Goal: Information Seeking & Learning: Learn about a topic

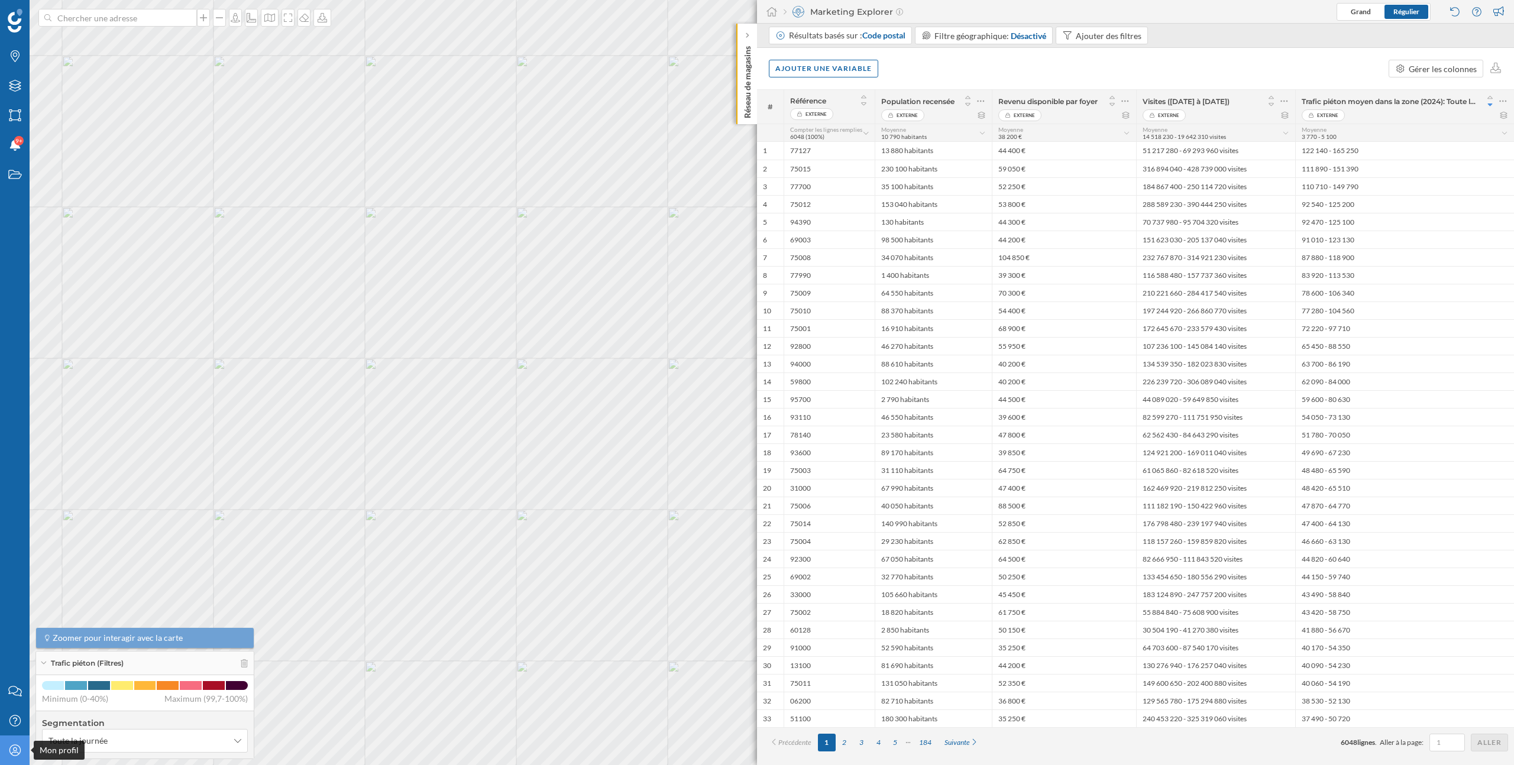
click at [16, 744] on icon at bounding box center [14, 749] width 11 height 11
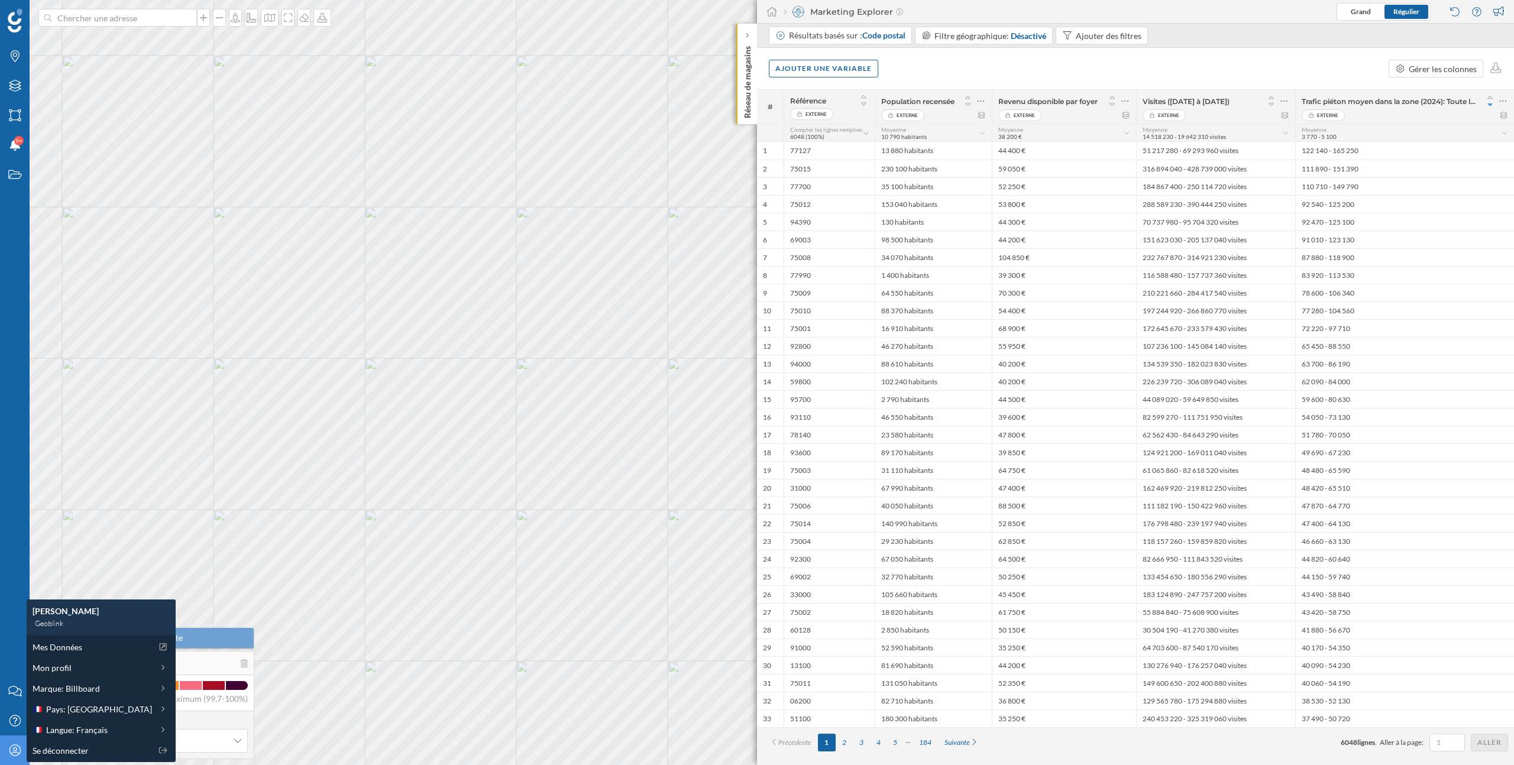
click at [16, 744] on icon at bounding box center [14, 749] width 11 height 11
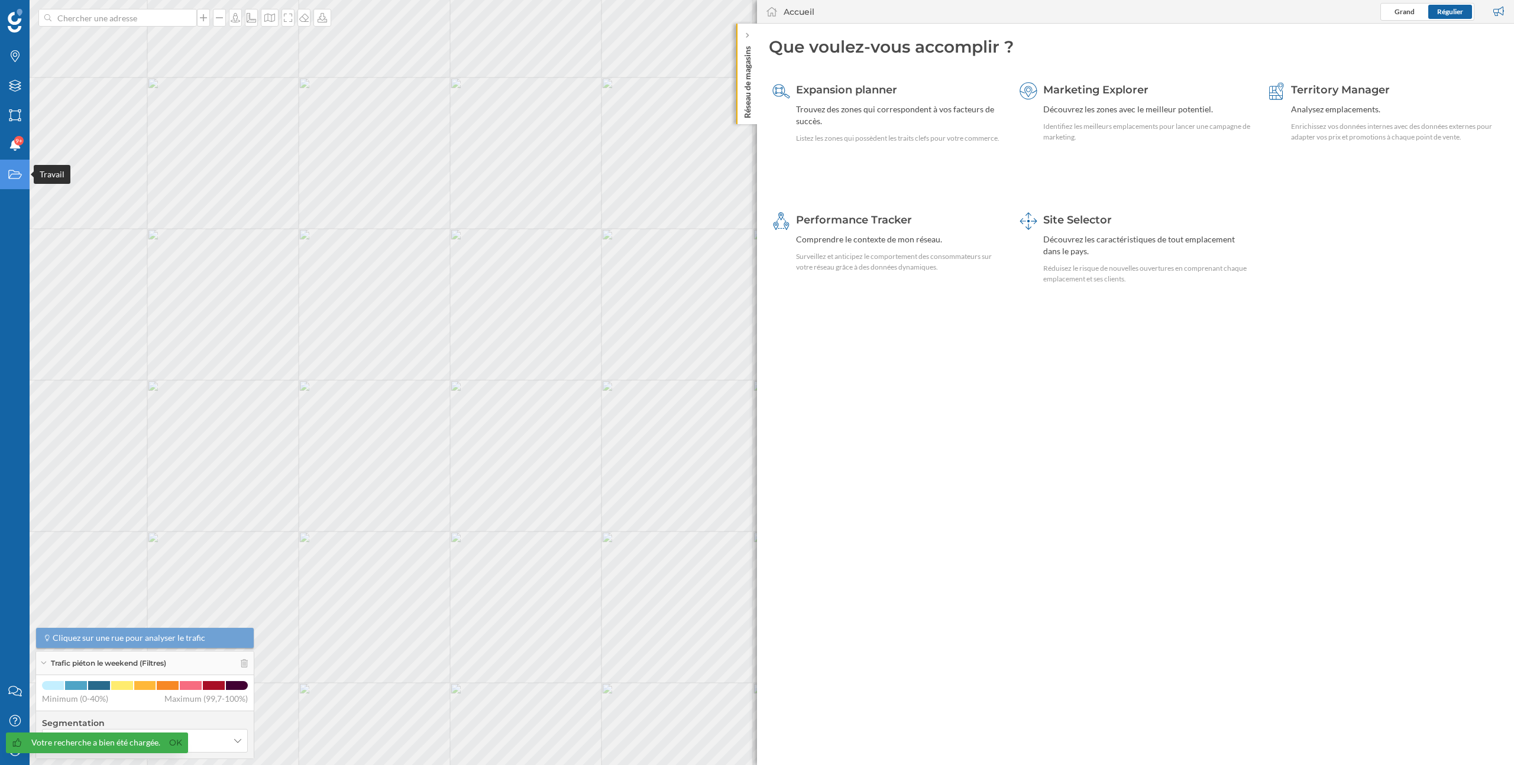
click at [7, 181] on div "Travail" at bounding box center [15, 175] width 30 height 30
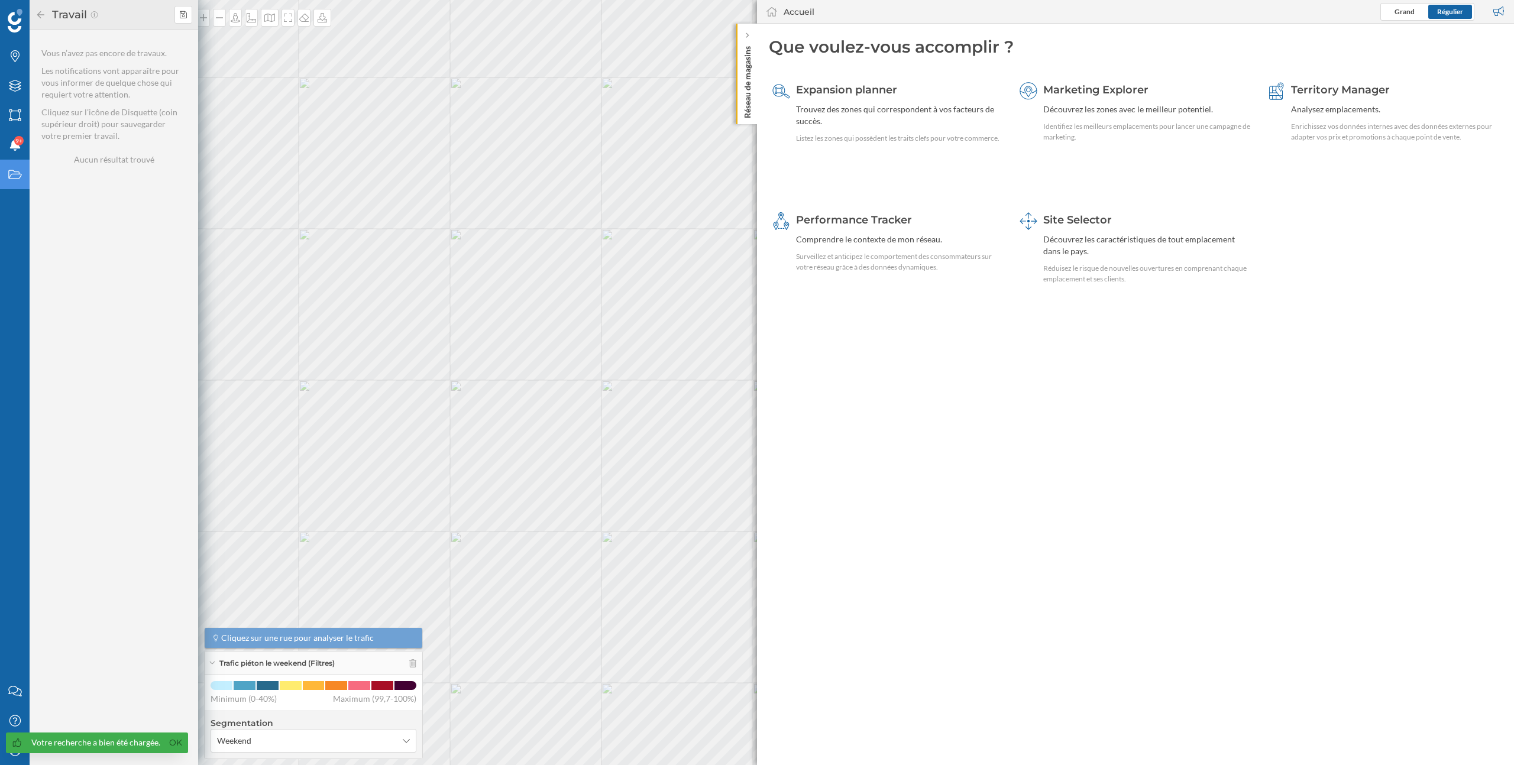
click at [9, 185] on div "Travail" at bounding box center [15, 175] width 30 height 30
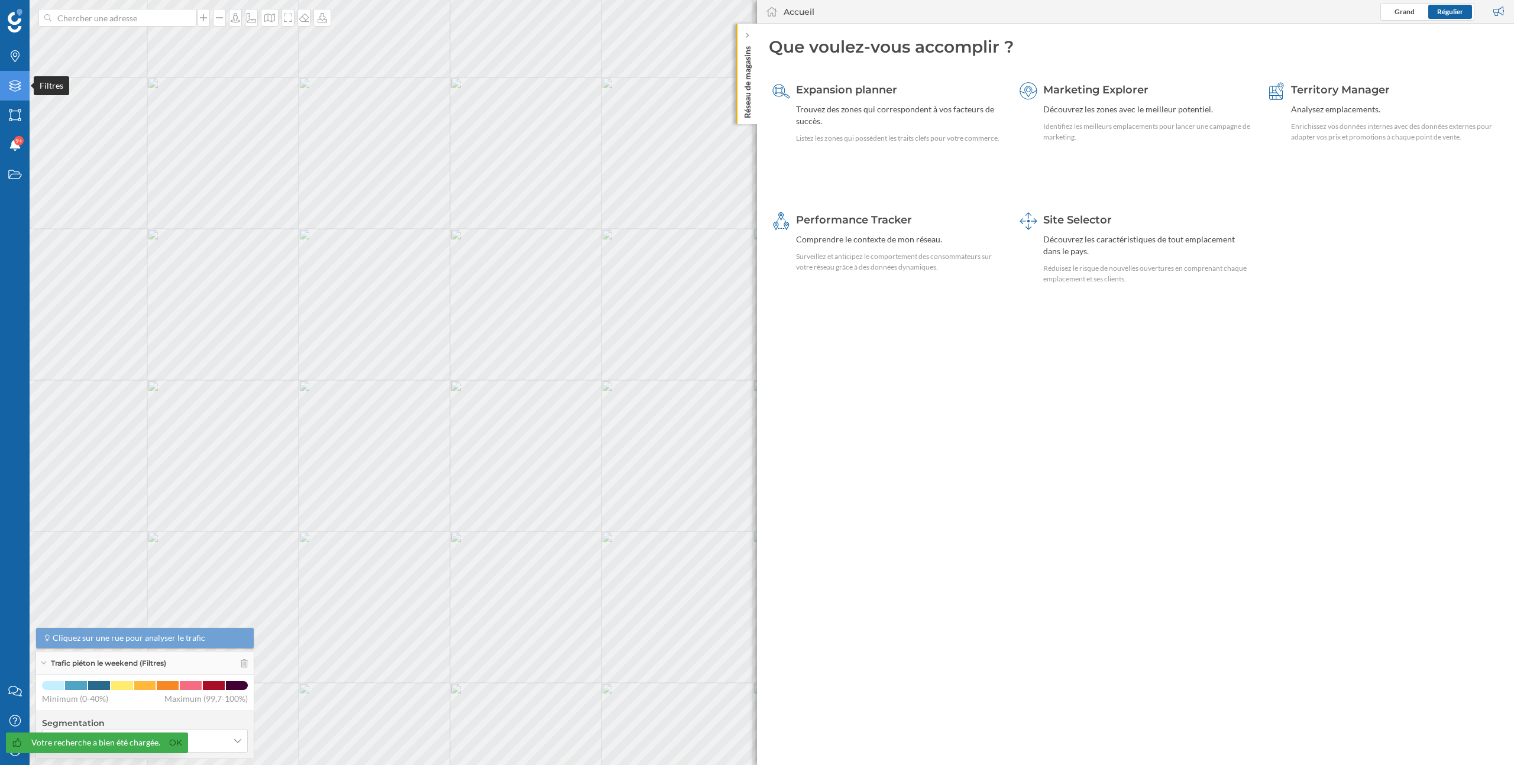
click at [14, 89] on icon at bounding box center [15, 86] width 12 height 12
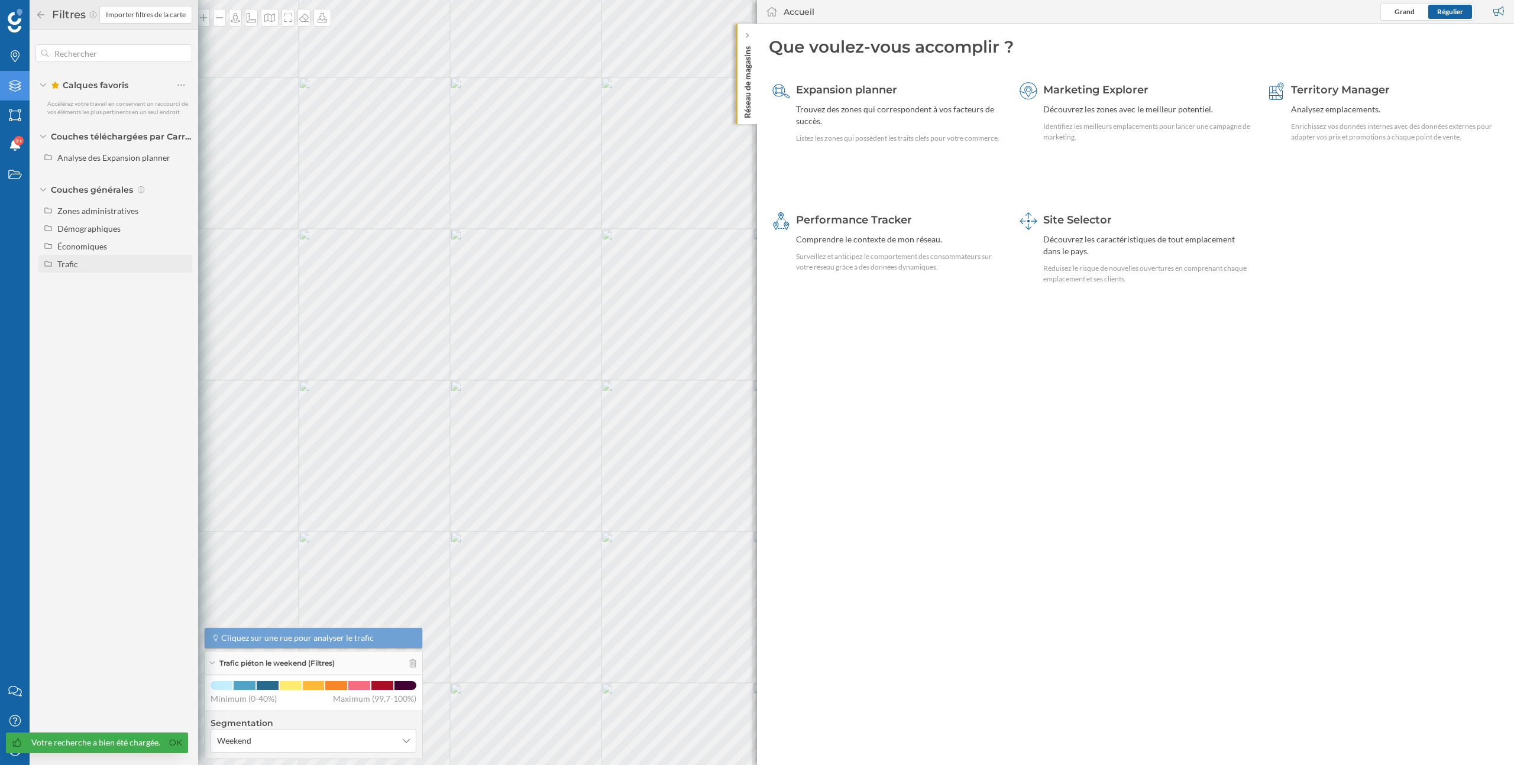
click at [89, 263] on div "Trafic" at bounding box center [122, 264] width 131 height 12
click at [87, 263] on div "Trafic" at bounding box center [122, 264] width 131 height 12
click at [87, 245] on div "Économiques" at bounding box center [82, 246] width 50 height 10
click at [87, 227] on div "Démographiques" at bounding box center [88, 229] width 63 height 10
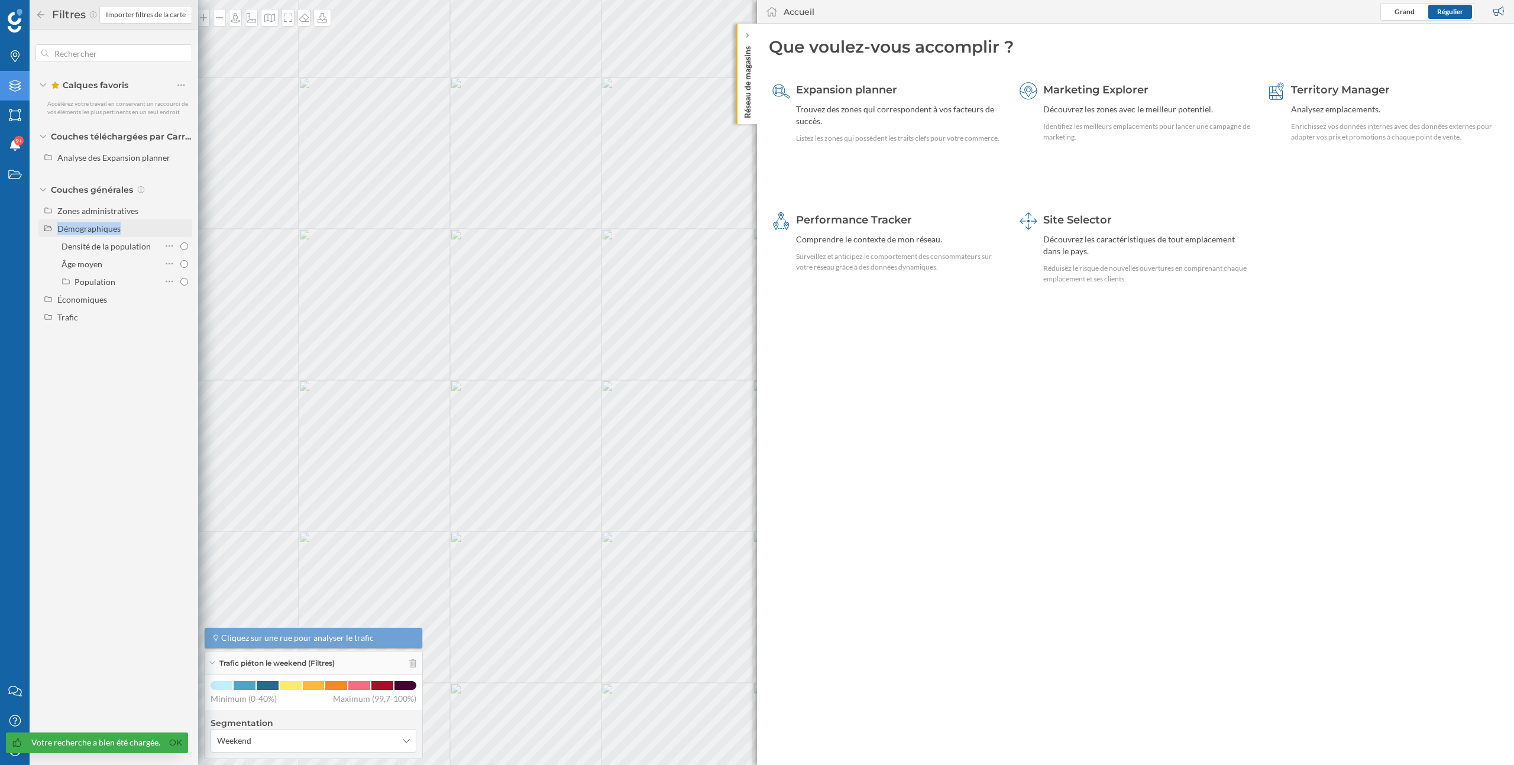
click at [87, 227] on div "Démographiques" at bounding box center [88, 229] width 63 height 10
click at [166, 742] on link "Ok" at bounding box center [175, 743] width 19 height 14
click at [8, 752] on icon "Mon profil" at bounding box center [15, 750] width 15 height 12
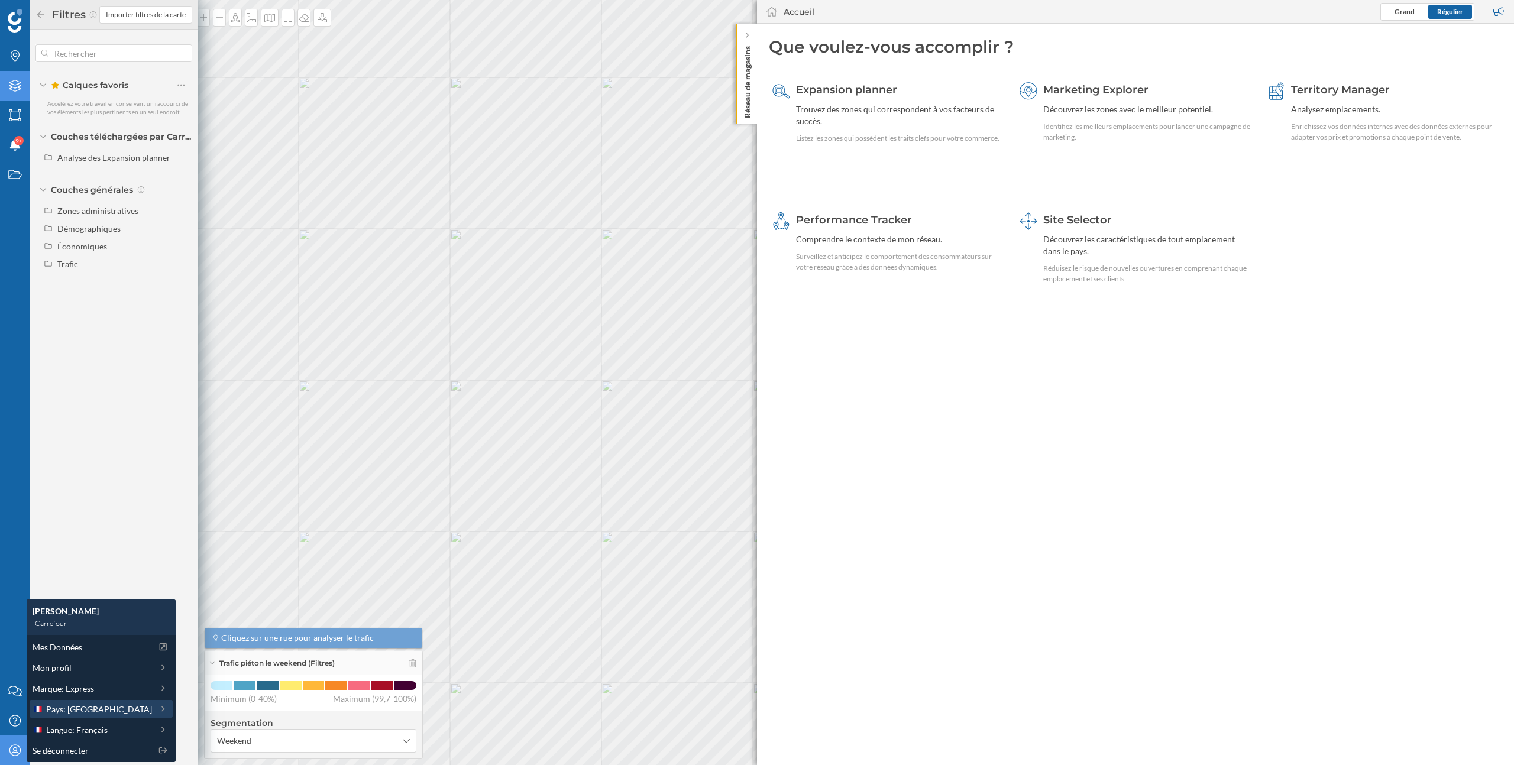
click at [65, 707] on span "Pays: [GEOGRAPHIC_DATA]" at bounding box center [99, 709] width 106 height 12
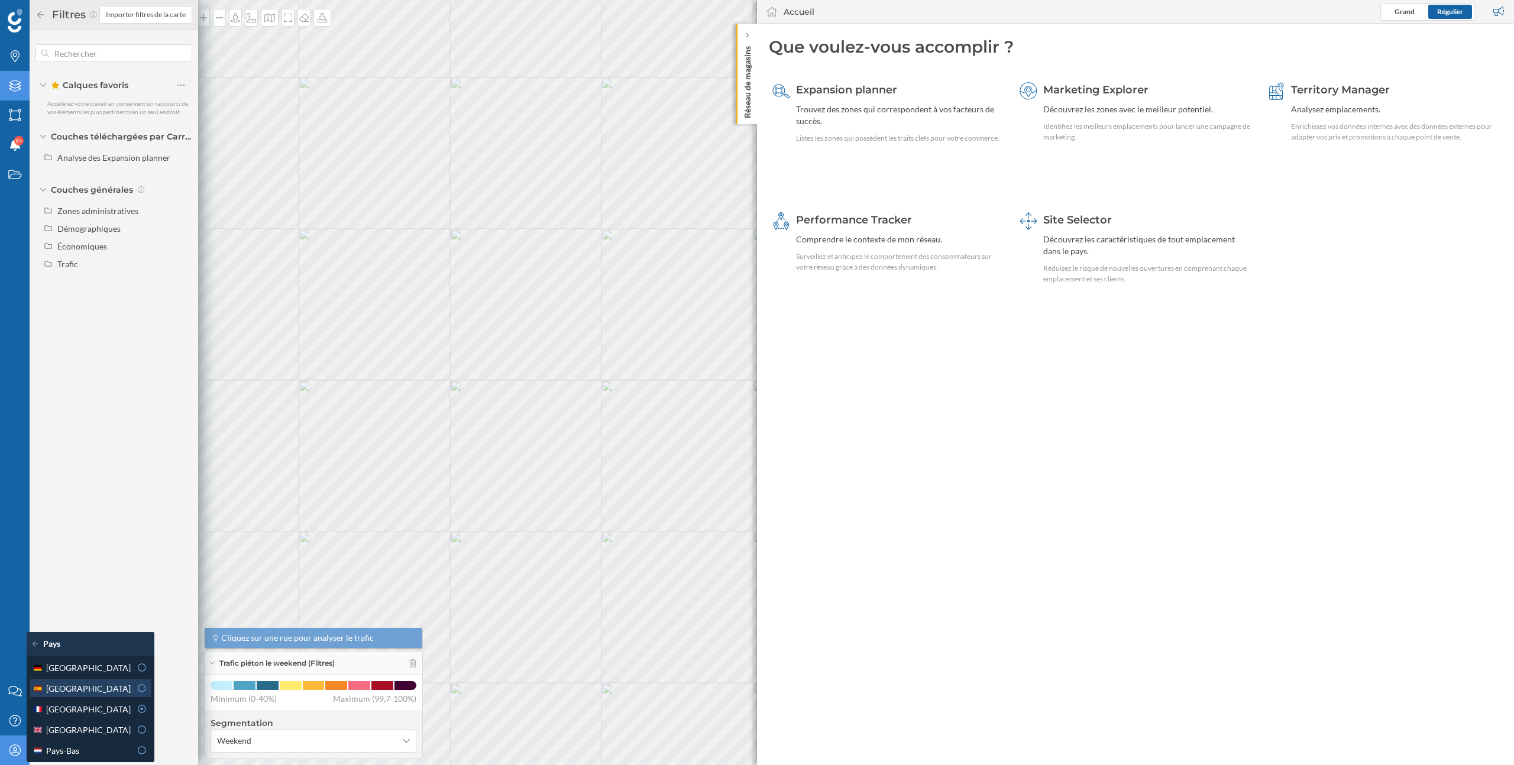
click at [73, 688] on span "[GEOGRAPHIC_DATA]" at bounding box center [88, 688] width 85 height 12
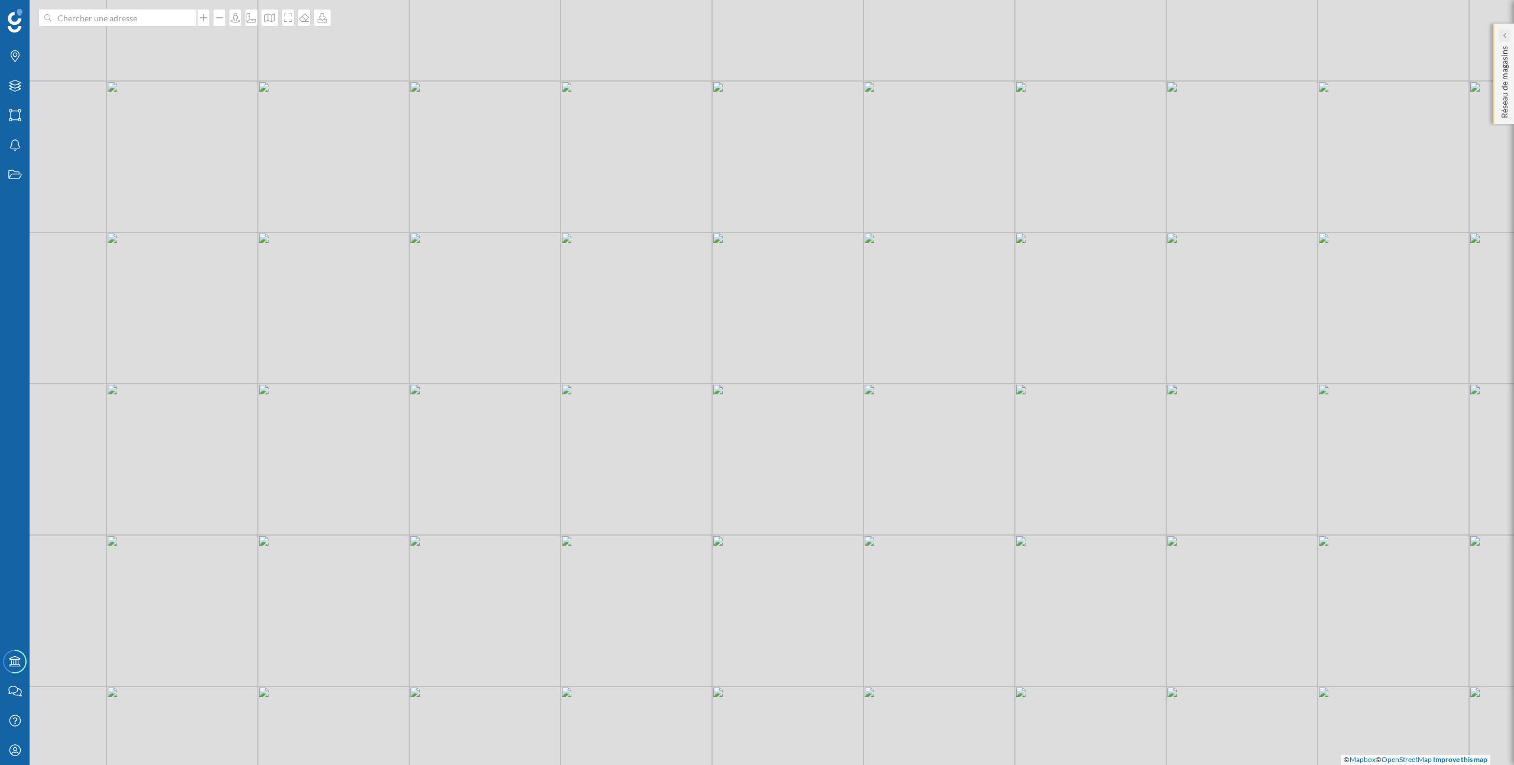
click at [1505, 35] on icon at bounding box center [1504, 36] width 4 height 6
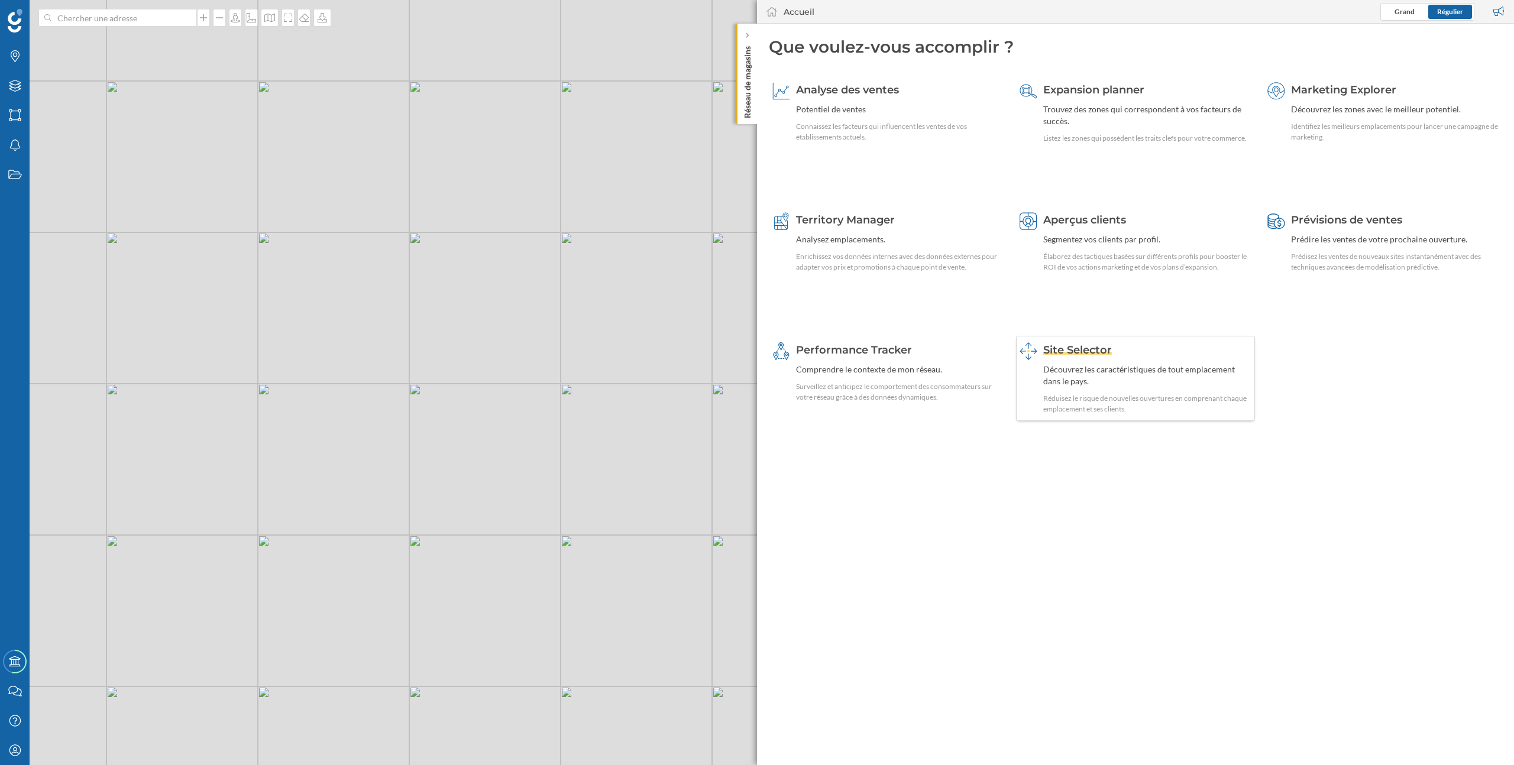
click at [1096, 370] on div "Découvrez les caractéristiques de tout emplacement dans le pays." at bounding box center [1147, 376] width 208 height 24
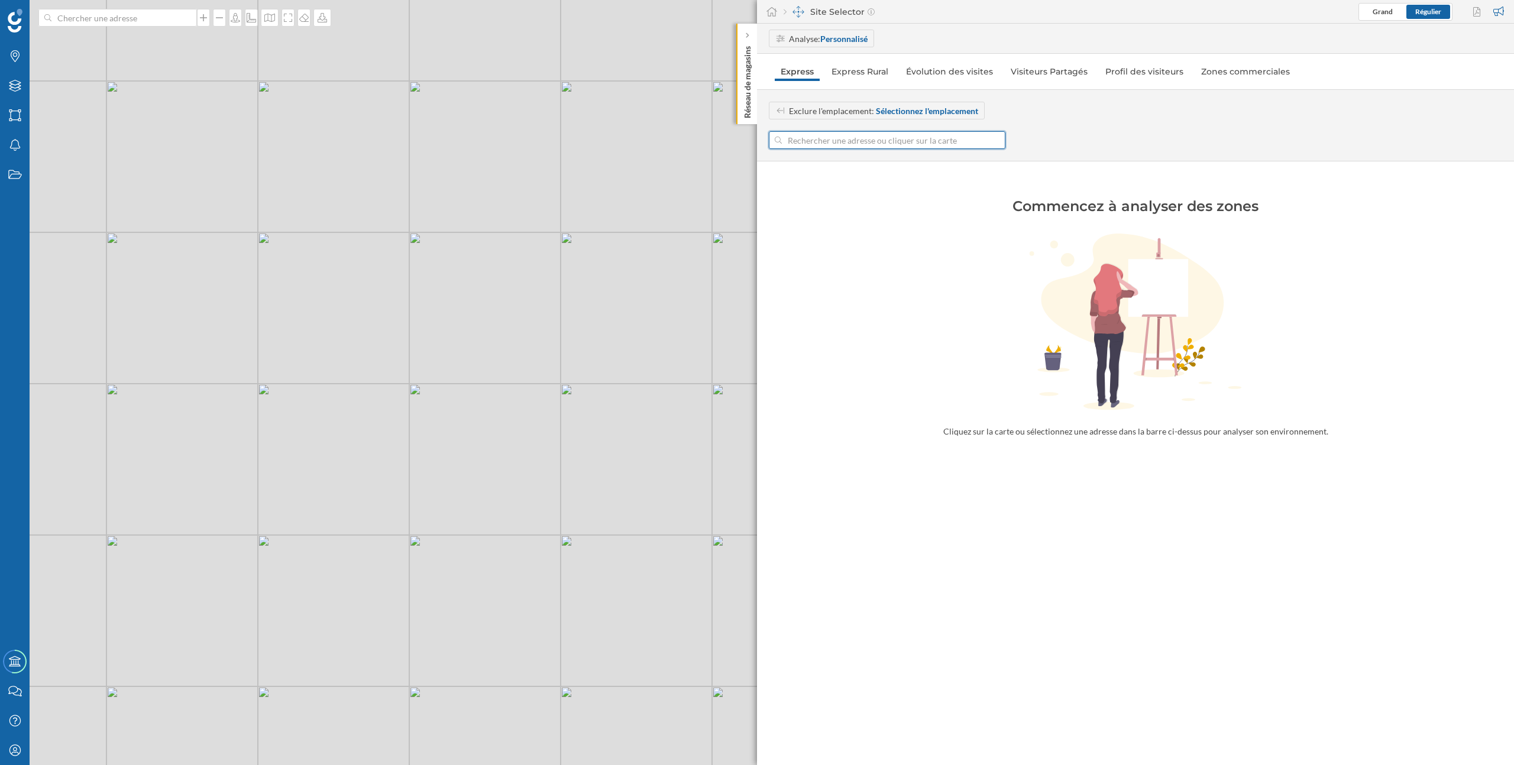
click at [896, 135] on input at bounding box center [887, 140] width 211 height 18
click at [700, 291] on div "© Mapbox © OpenStreetMap Improve this map" at bounding box center [757, 382] width 1514 height 765
type input "[STREET_ADDRESS]"
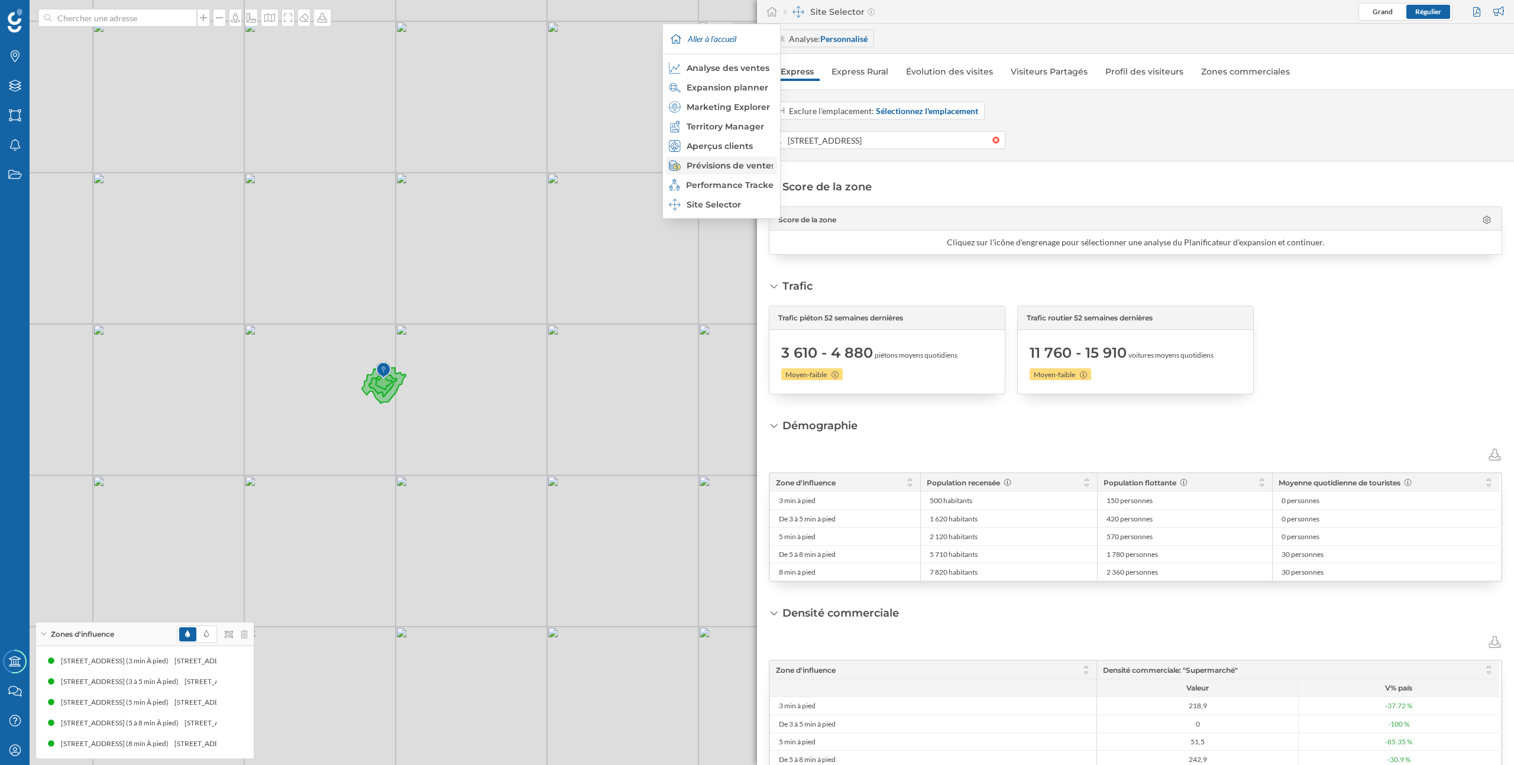
click at [728, 166] on div "Prévisions de ventes" at bounding box center [721, 166] width 104 height 12
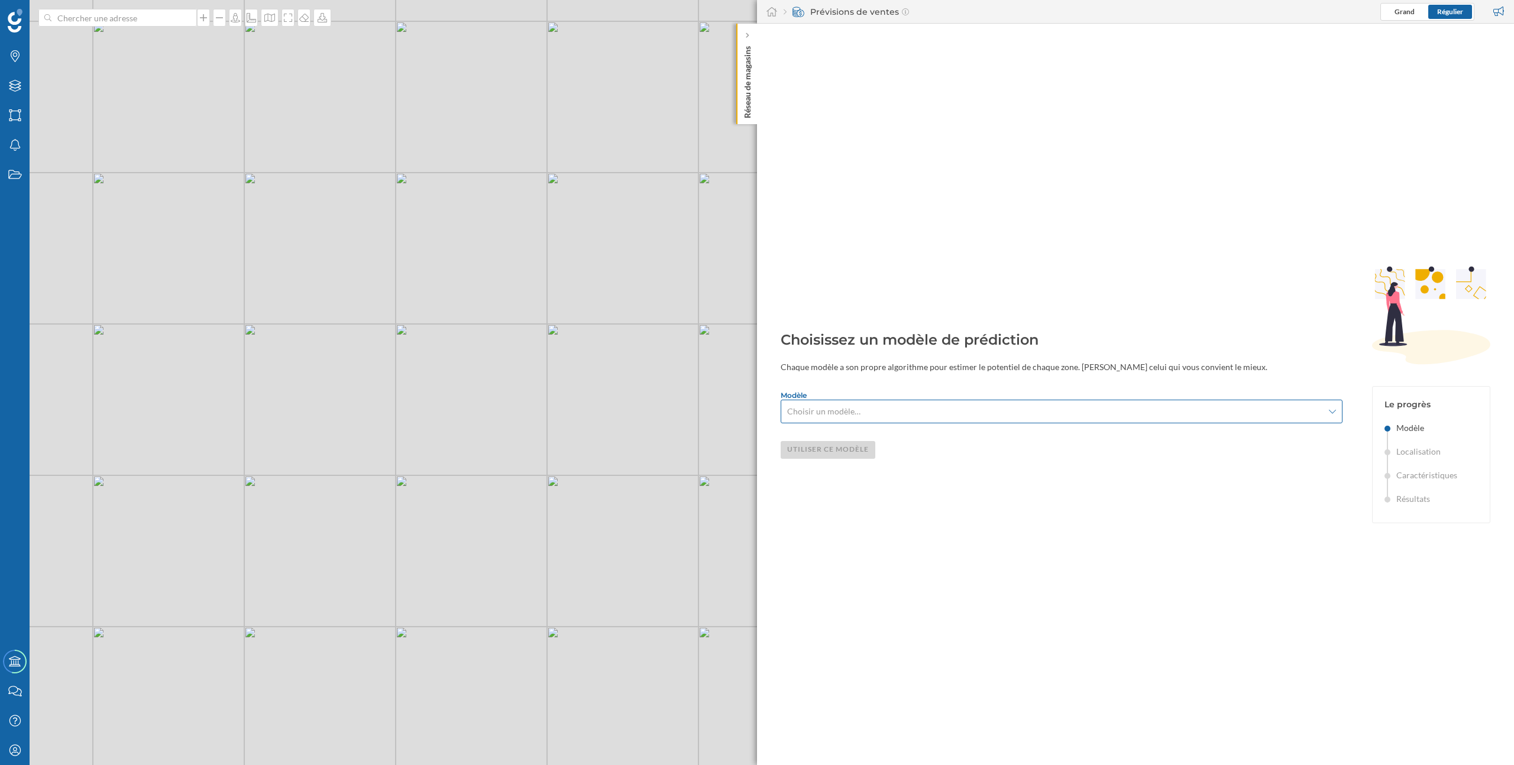
click at [816, 404] on div "Choisir un modèle…" at bounding box center [1062, 412] width 562 height 24
click at [824, 461] on div "Carrefour Conveniencia" at bounding box center [831, 460] width 89 height 10
click at [822, 452] on div "Utiliser ce modèle" at bounding box center [828, 450] width 95 height 18
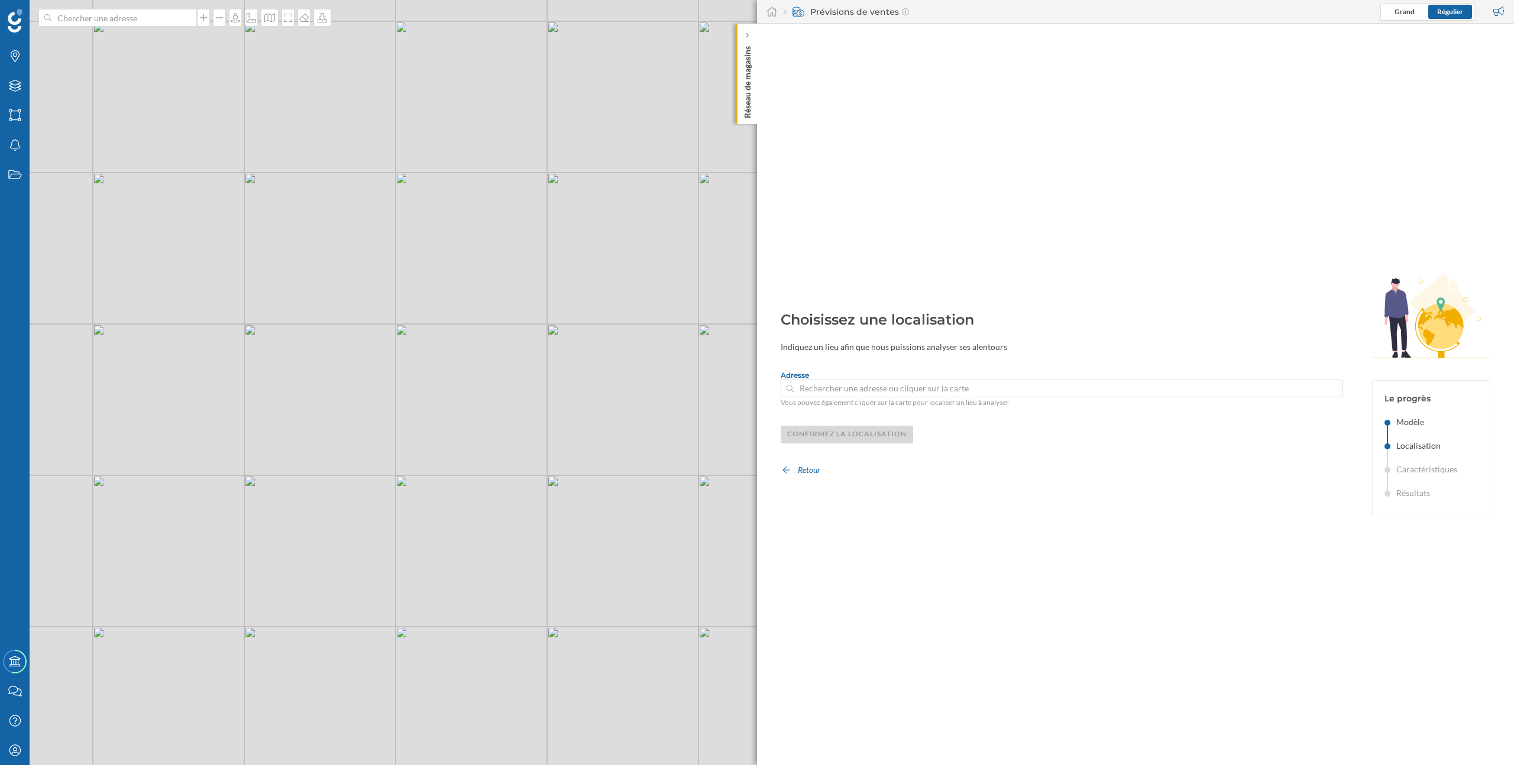
click at [824, 393] on input at bounding box center [1062, 389] width 536 height 18
click at [552, 461] on div "© Mapbox © OpenStreetMap Improve this map" at bounding box center [757, 382] width 1514 height 765
type input "[STREET_ADDRESS]"
click at [884, 429] on div "Confirmez la localisation" at bounding box center [847, 434] width 132 height 18
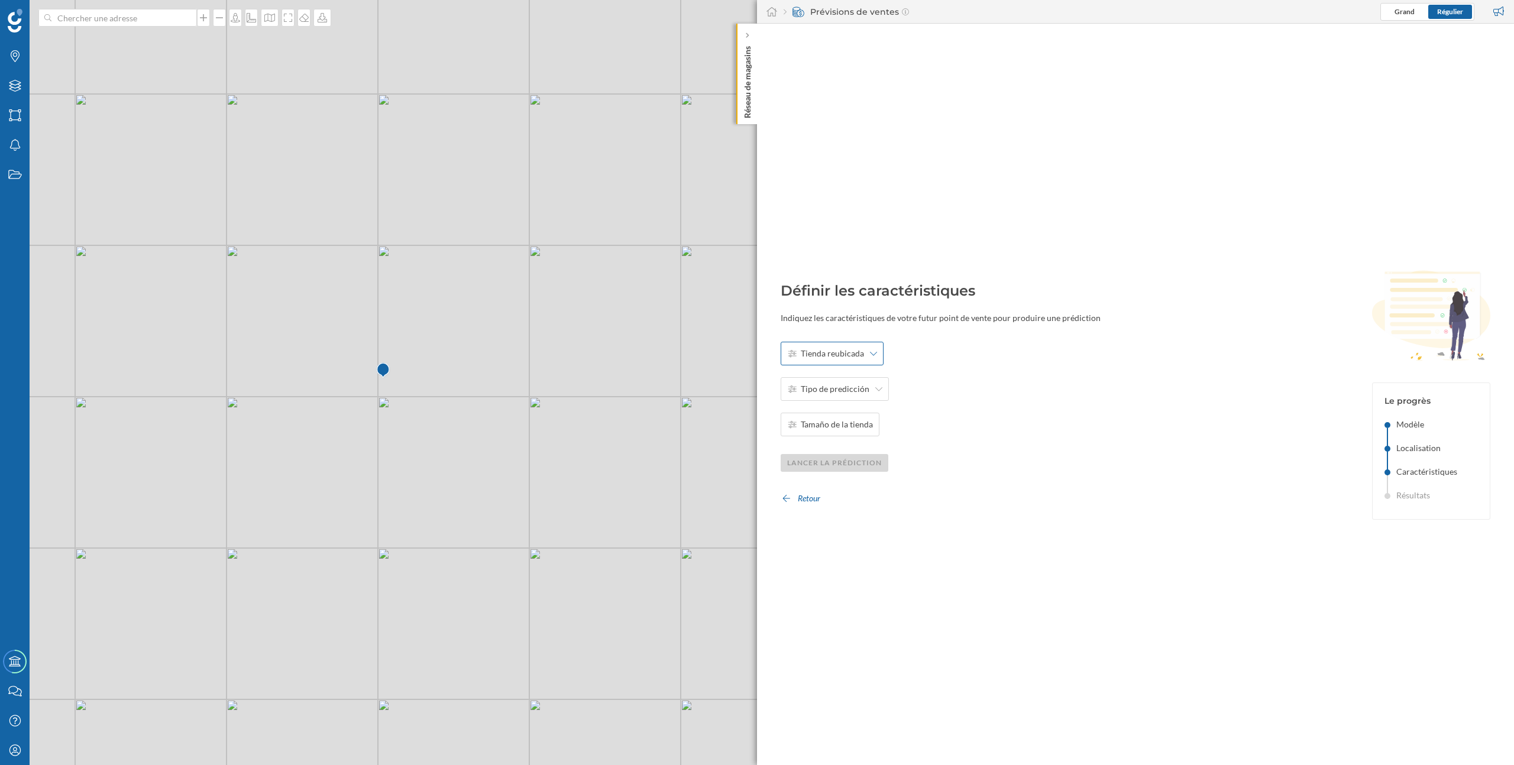
click at [854, 352] on span "Tienda reubicada" at bounding box center [832, 354] width 63 height 12
click at [820, 402] on div "001I" at bounding box center [825, 402] width 76 height 12
click at [830, 390] on span "Tipo de predicción" at bounding box center [835, 389] width 69 height 12
click at [830, 426] on div "Nueva apertura Adquisición Reubicación" at bounding box center [825, 436] width 89 height 65
click at [834, 413] on div "Nueva apertura" at bounding box center [825, 416] width 76 height 12
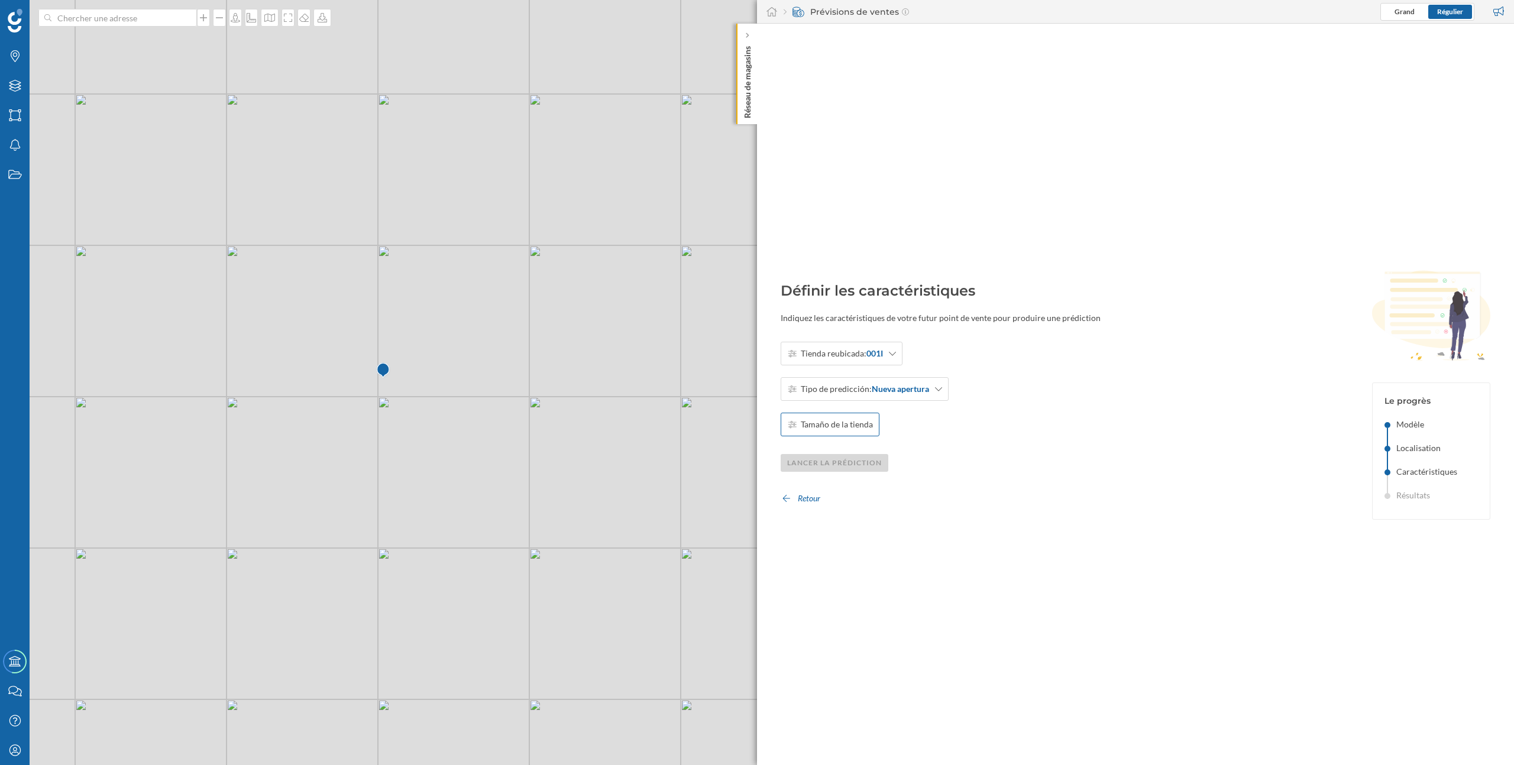
click at [834, 432] on div "Tamaño de la tienda" at bounding box center [830, 425] width 99 height 24
type input "200"
click at [948, 427] on div "OK" at bounding box center [957, 424] width 25 height 18
click at [875, 461] on div "Lancer la prédiction" at bounding box center [835, 463] width 108 height 18
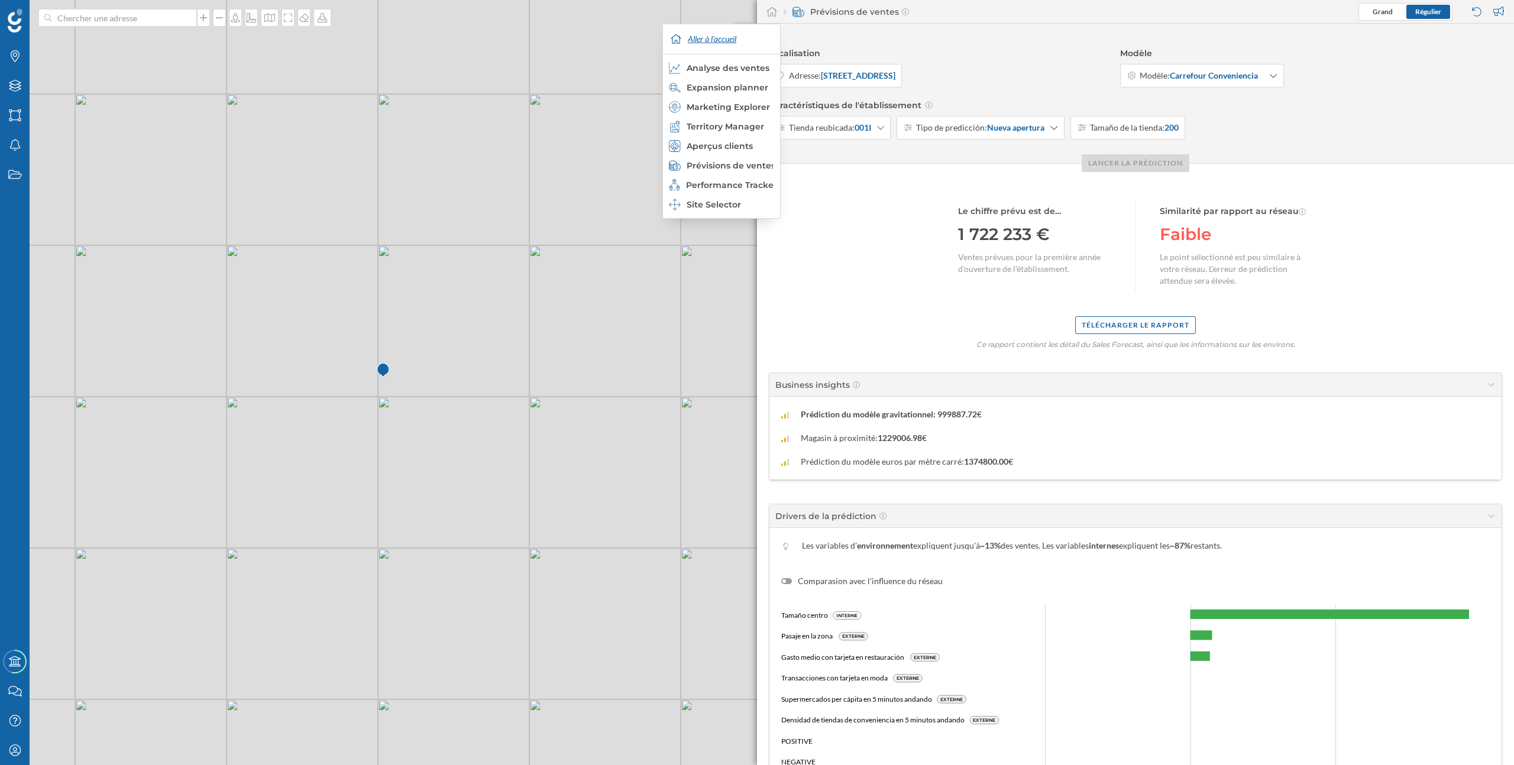
click at [730, 40] on div "Aller à l'accueil" at bounding box center [721, 39] width 111 height 30
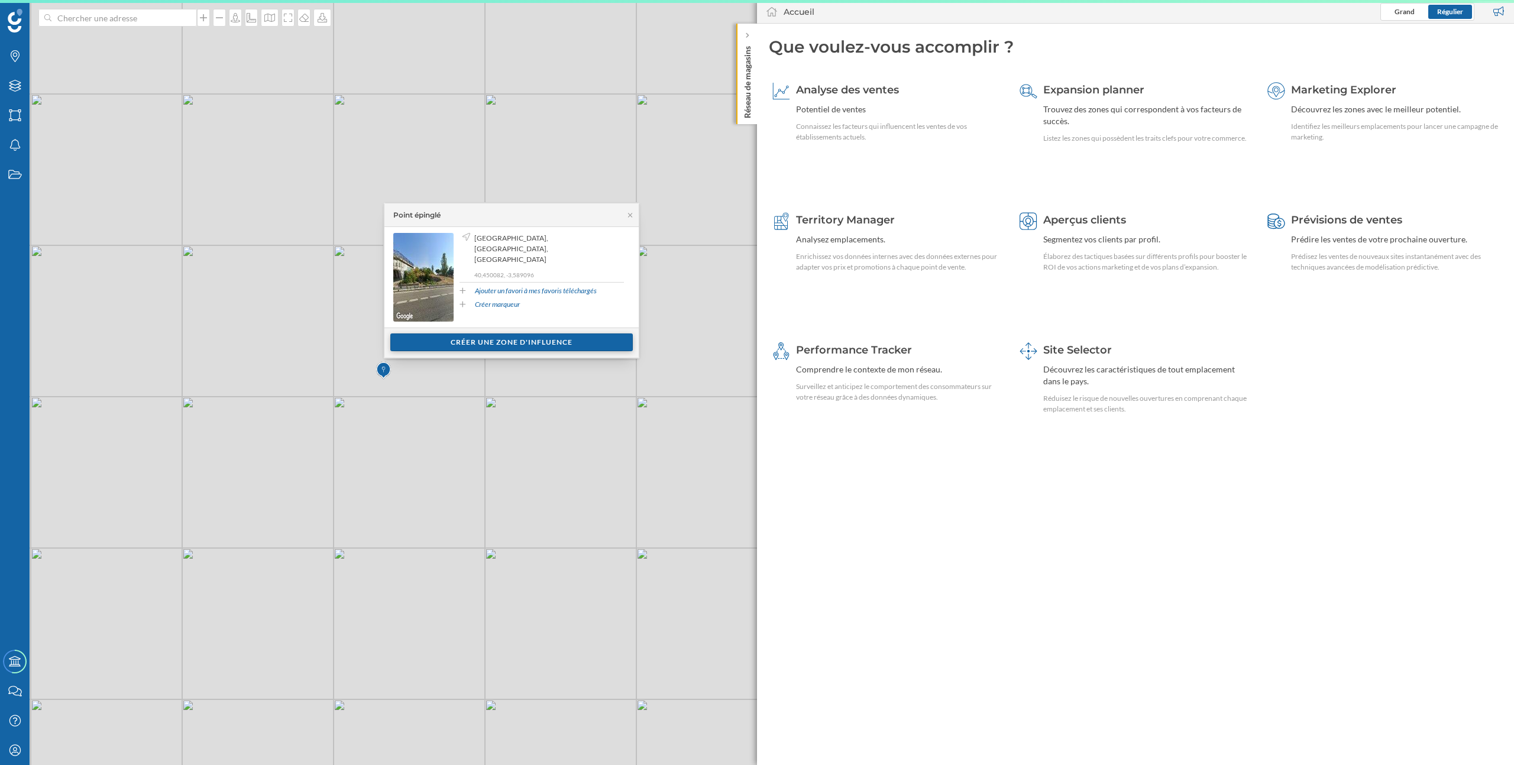
click at [469, 346] on div "Créer une zone d'influence" at bounding box center [511, 342] width 242 height 18
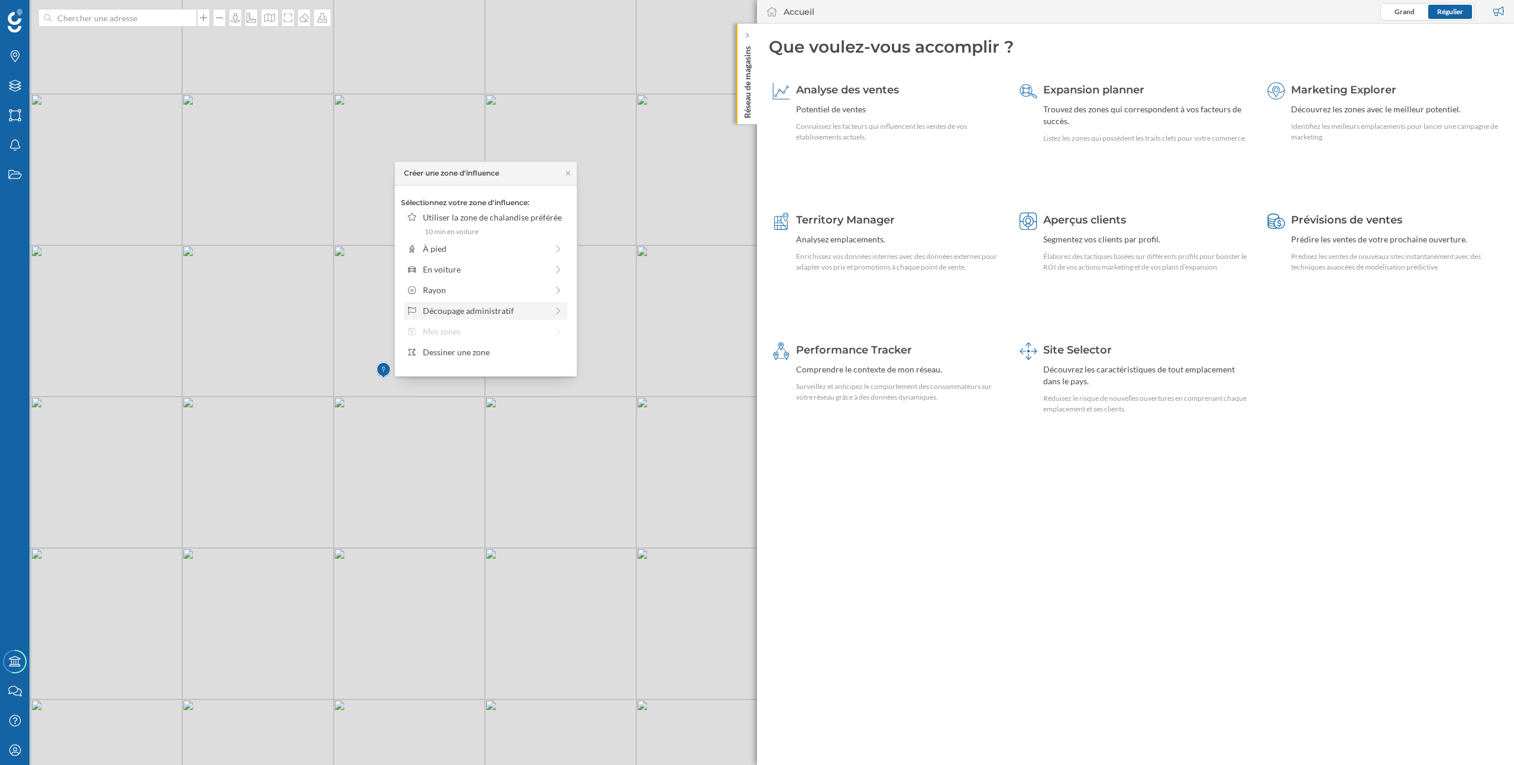
click at [474, 308] on div "Découpage administratif" at bounding box center [485, 311] width 124 height 12
click at [453, 283] on div "District" at bounding box center [479, 282] width 113 height 12
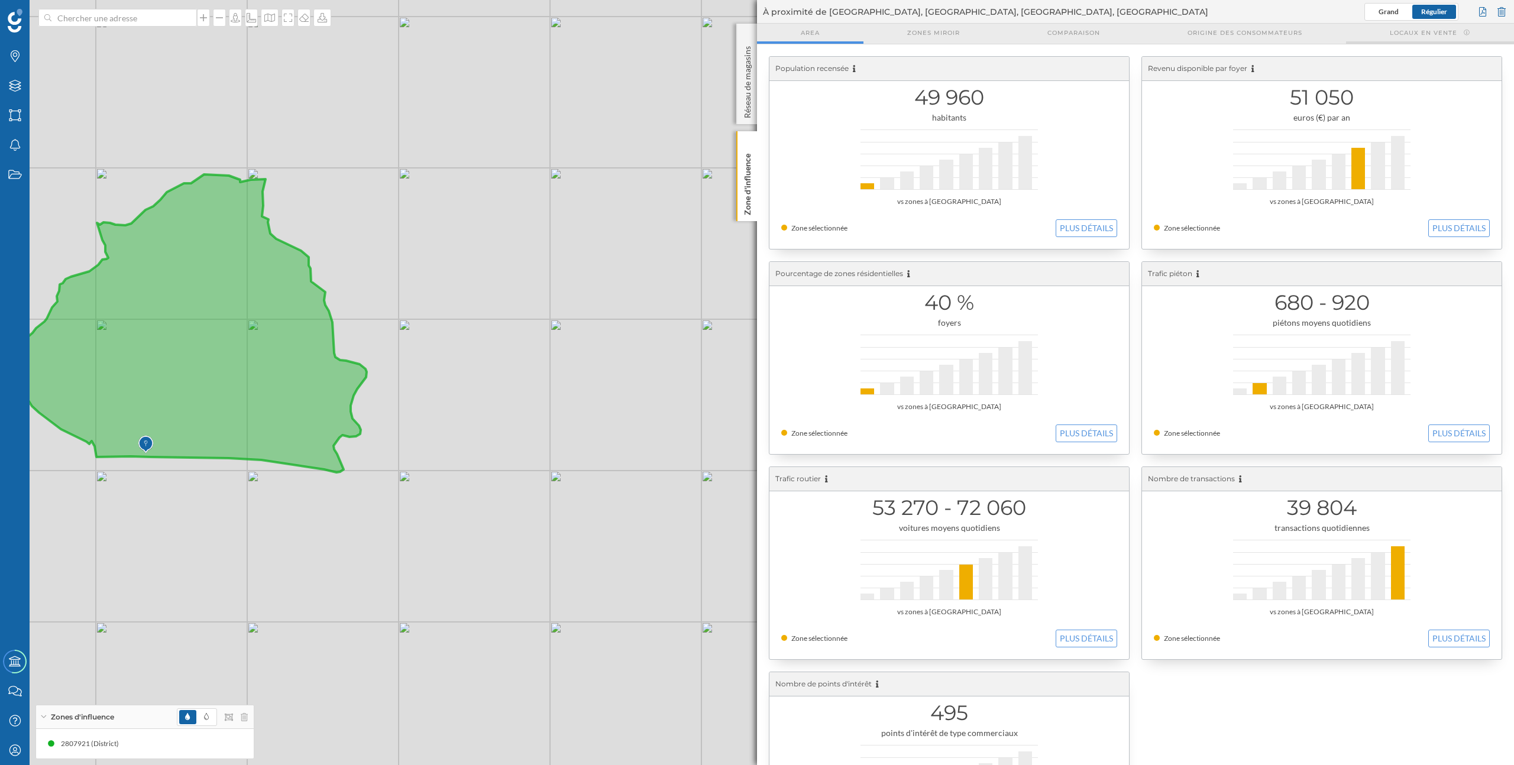
click at [1414, 33] on span "Locaux en vente" at bounding box center [1423, 32] width 67 height 9
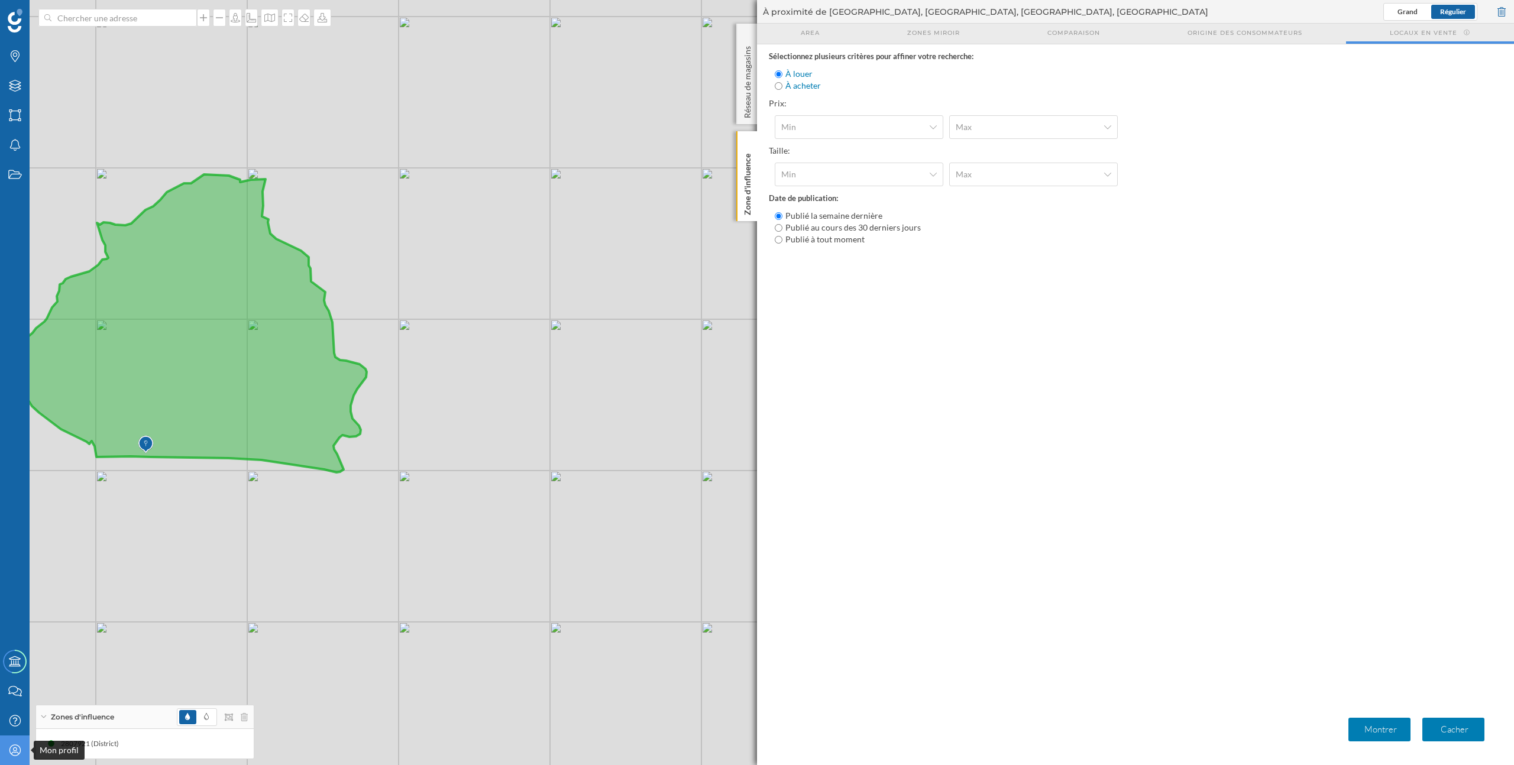
click at [14, 742] on div "Mon profil" at bounding box center [15, 751] width 30 height 30
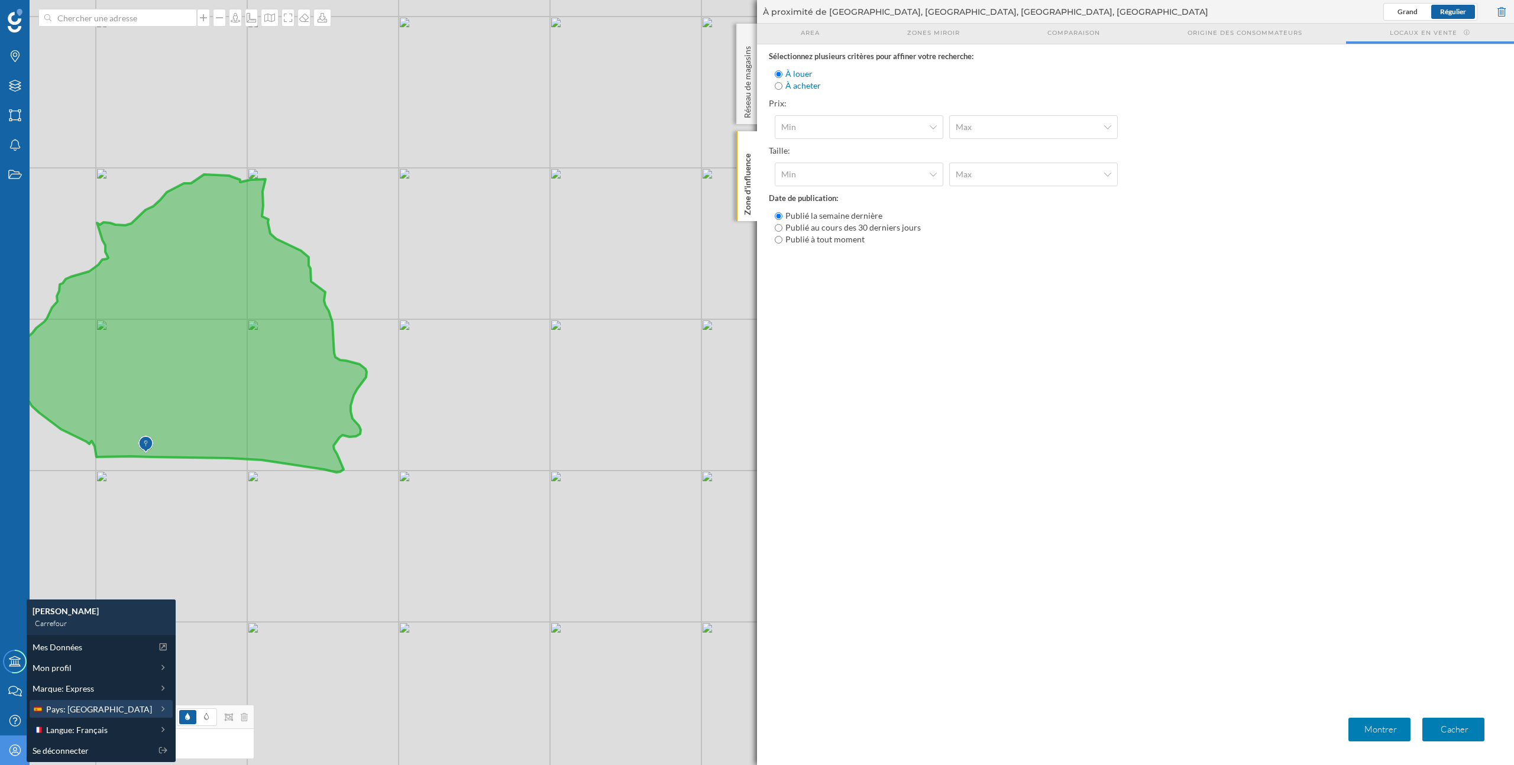
click at [58, 704] on span "Pays: [GEOGRAPHIC_DATA]" at bounding box center [99, 709] width 106 height 12
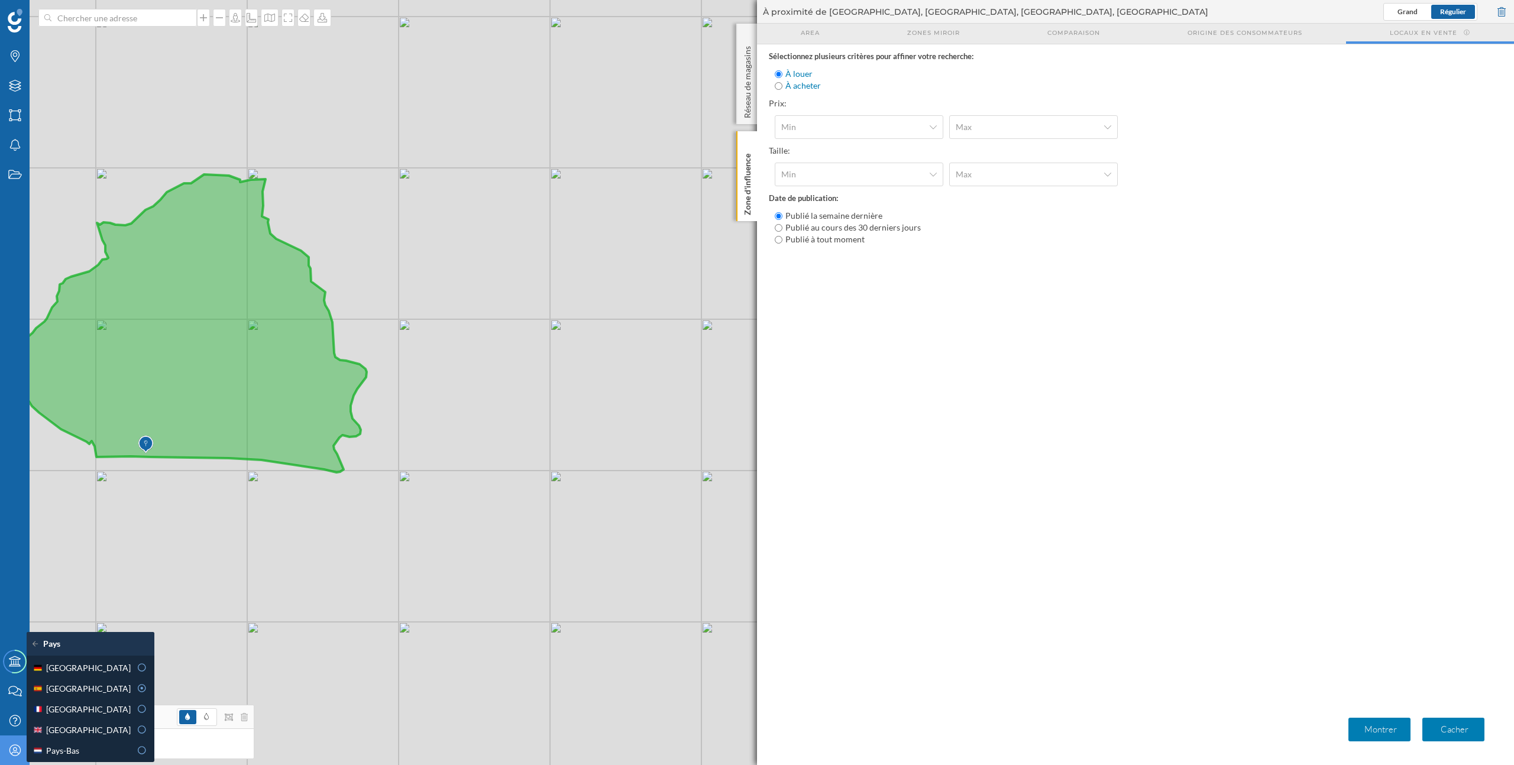
click at [10, 750] on icon "Mon profil" at bounding box center [15, 750] width 15 height 12
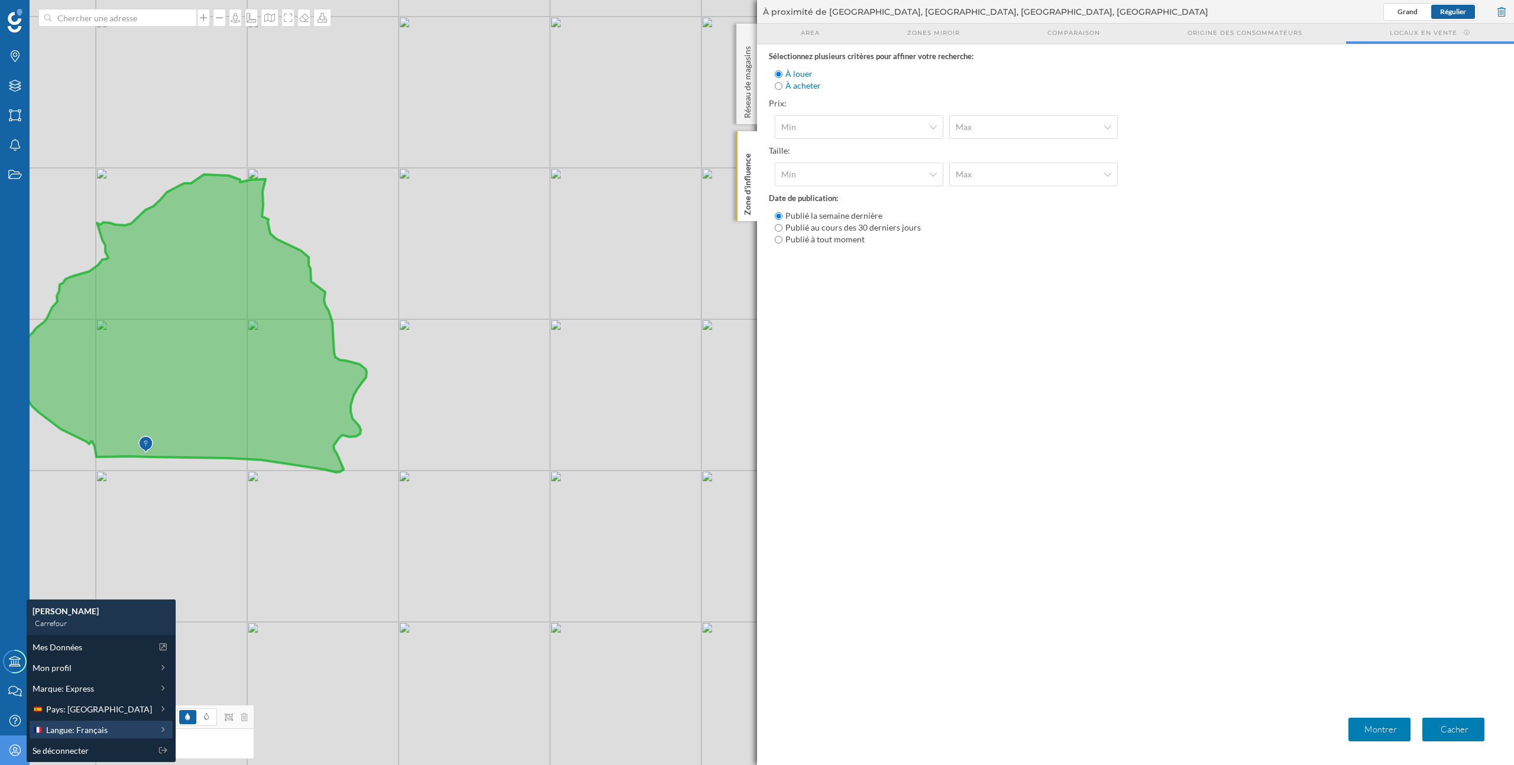
click at [56, 727] on span "Langue: Français" at bounding box center [76, 730] width 61 height 12
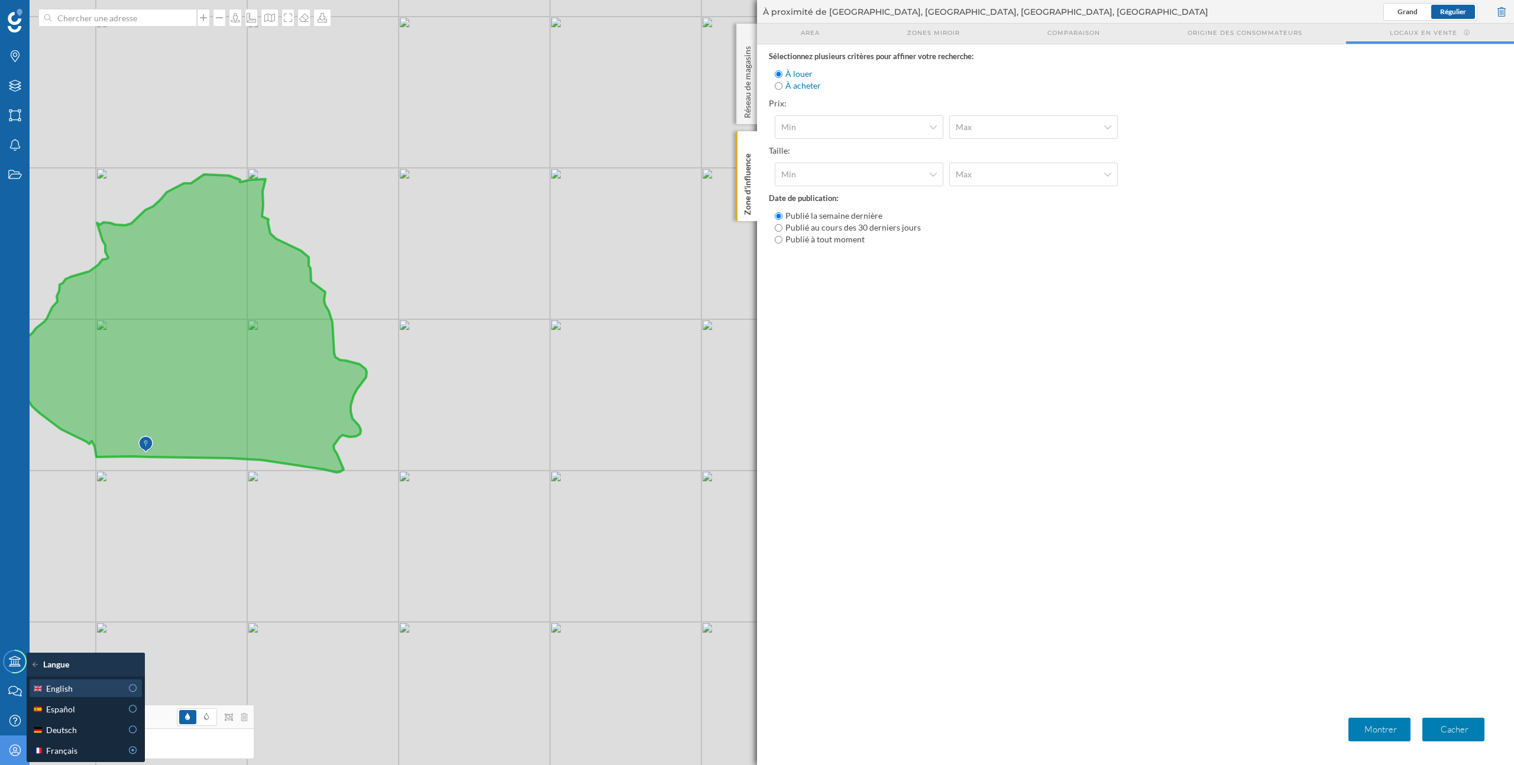
click at [61, 694] on span "English" at bounding box center [59, 688] width 27 height 12
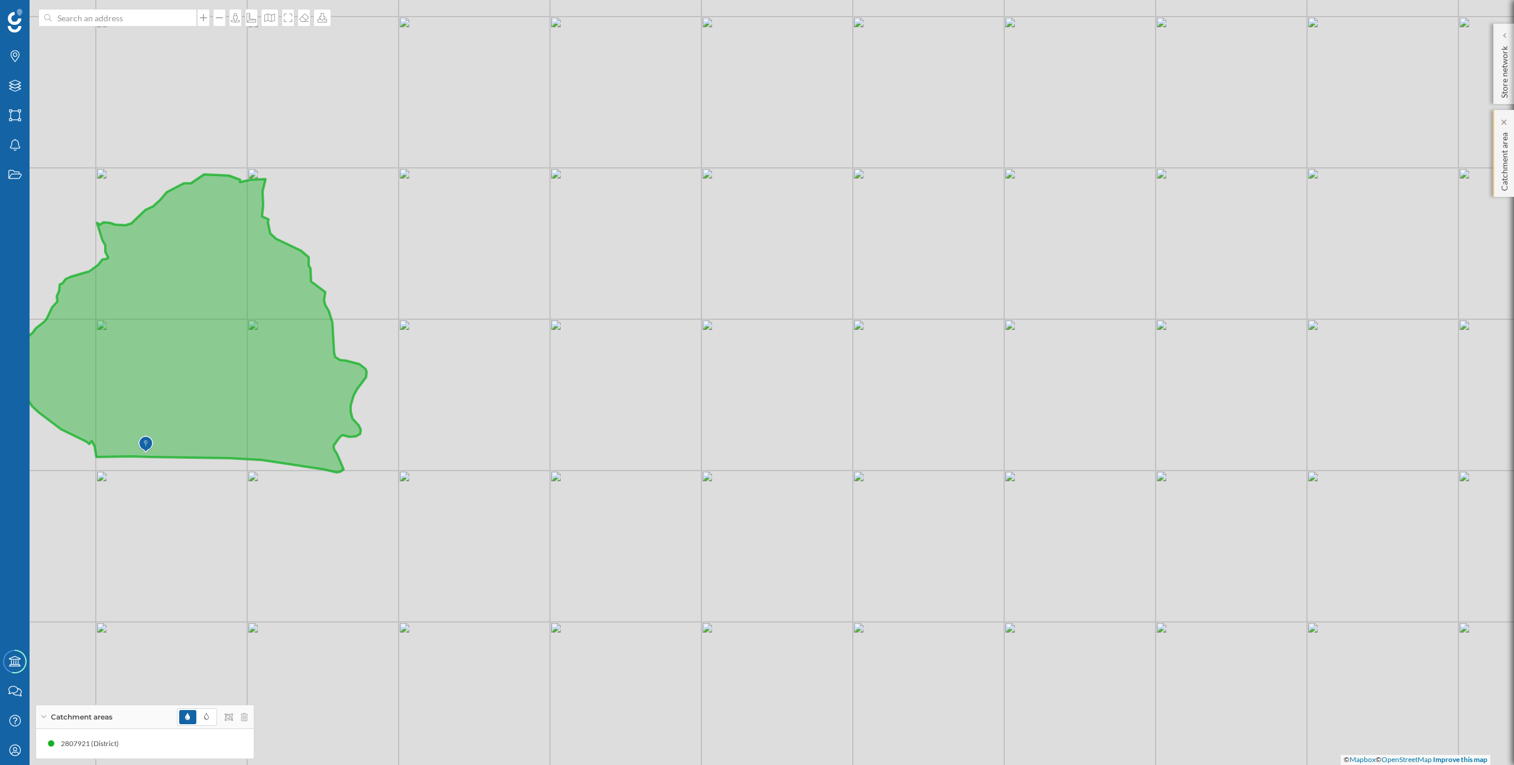
click at [1505, 145] on p "Catchment area" at bounding box center [1504, 159] width 12 height 63
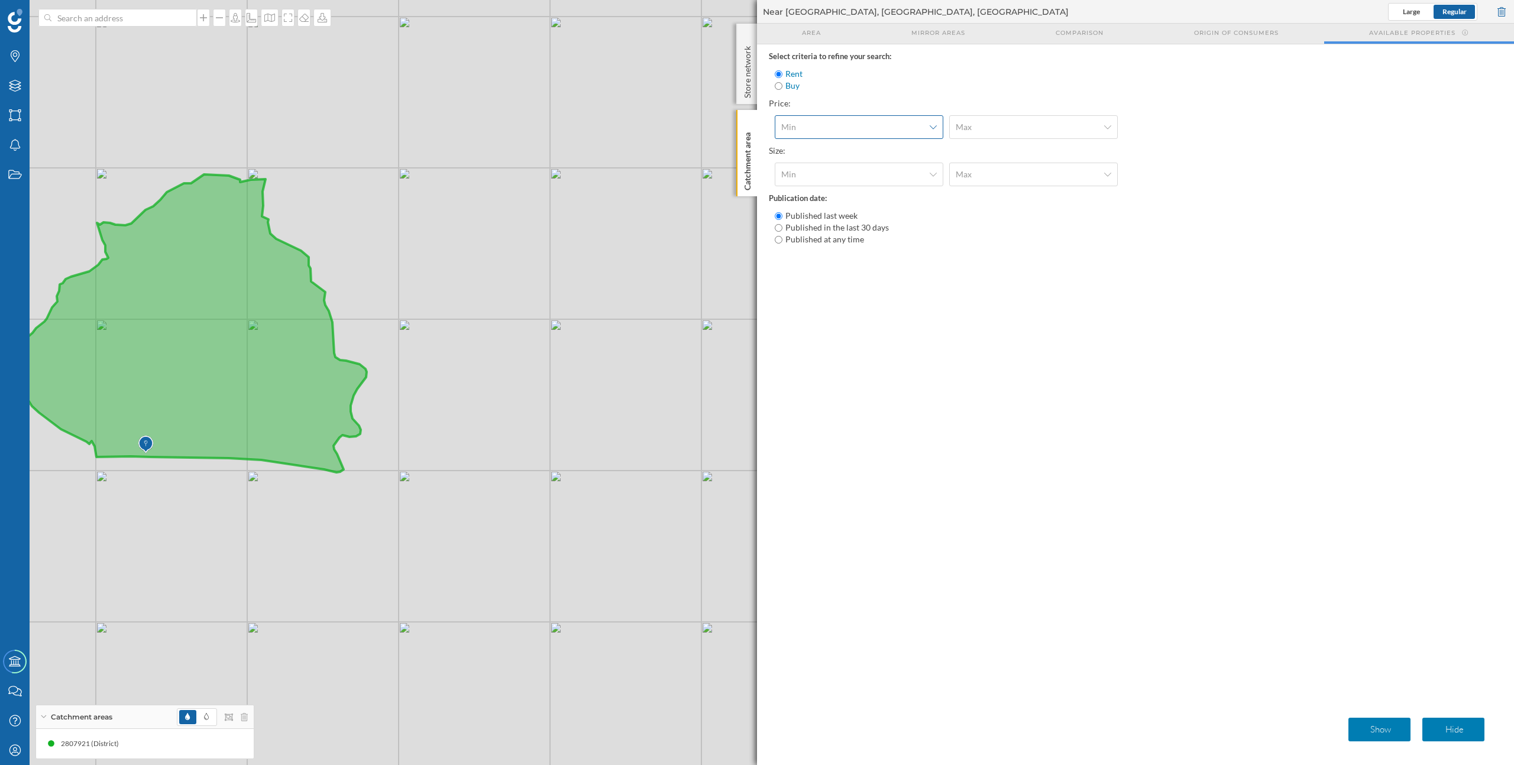
click at [867, 131] on span "Min" at bounding box center [852, 127] width 143 height 12
click at [987, 434] on div "Select criteria to refine your search: Rent Buy Price: Min Max Size: Min Max Pu…" at bounding box center [1135, 378] width 757 height 668
click at [812, 129] on span "Min" at bounding box center [852, 127] width 143 height 12
click at [804, 170] on div "150 €" at bounding box center [794, 175] width 27 height 12
click at [867, 177] on span "Min" at bounding box center [852, 175] width 143 height 12
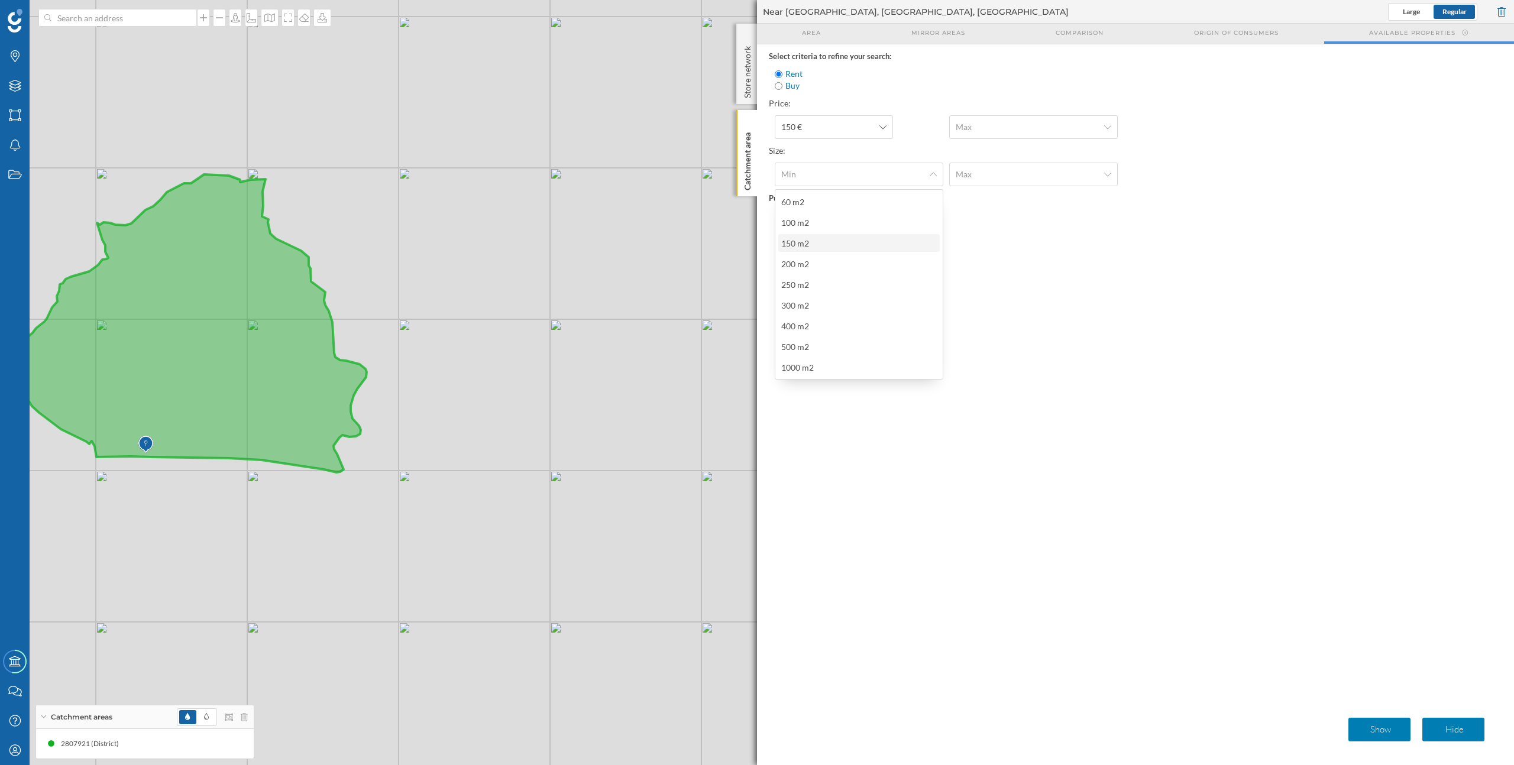
click at [836, 244] on div "150 m2" at bounding box center [858, 243] width 154 height 12
click at [1392, 732] on p "Show" at bounding box center [1380, 730] width 53 height 12
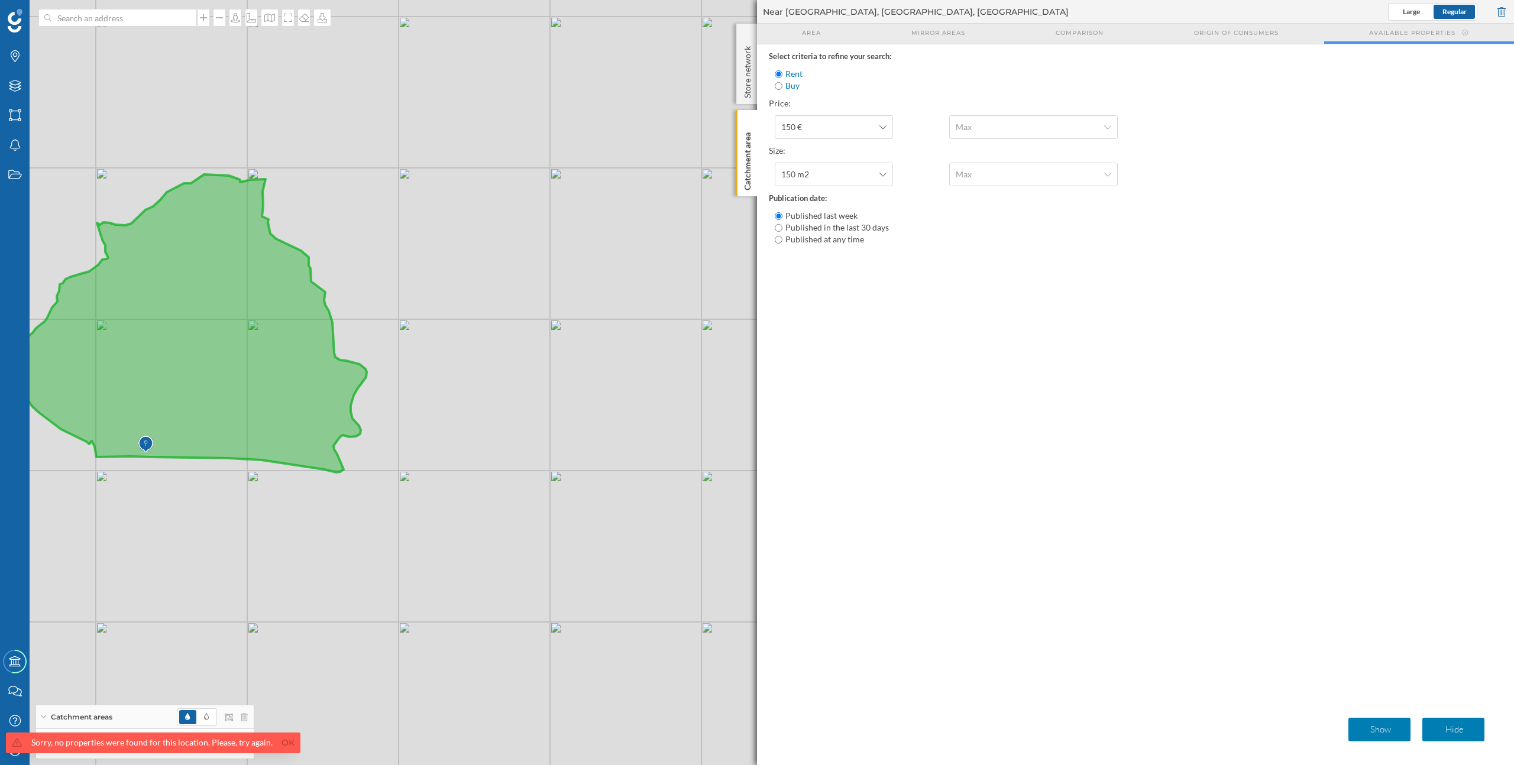
click at [780, 88] on input "Buy" at bounding box center [779, 86] width 8 height 8
radio input "true"
radio input "false"
click at [1374, 732] on p "Show" at bounding box center [1380, 730] width 53 height 12
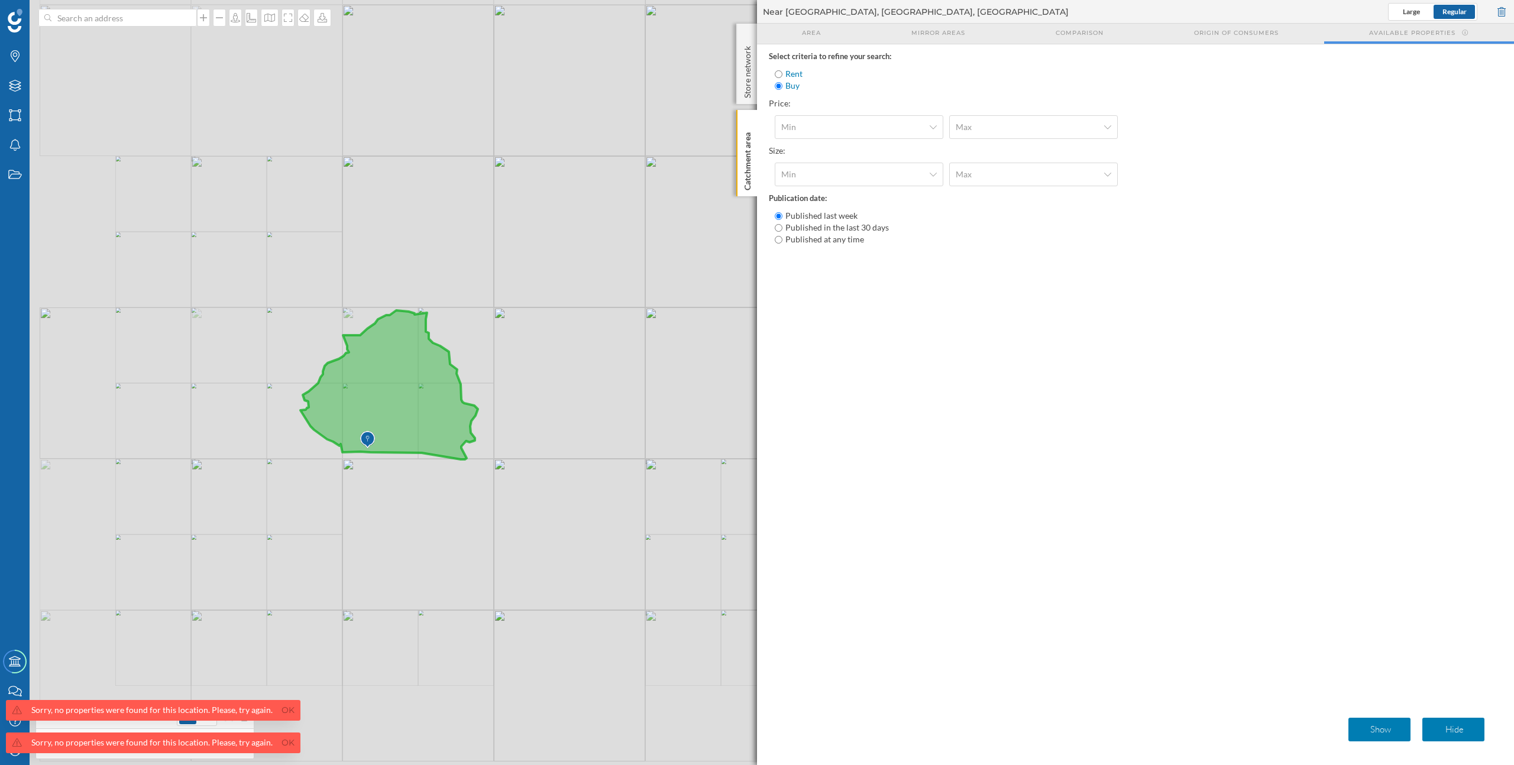
drag, startPoint x: 485, startPoint y: 582, endPoint x: 579, endPoint y: 452, distance: 161.0
click at [579, 452] on div "© Mapbox © OpenStreetMap Improve this map" at bounding box center [757, 382] width 1514 height 765
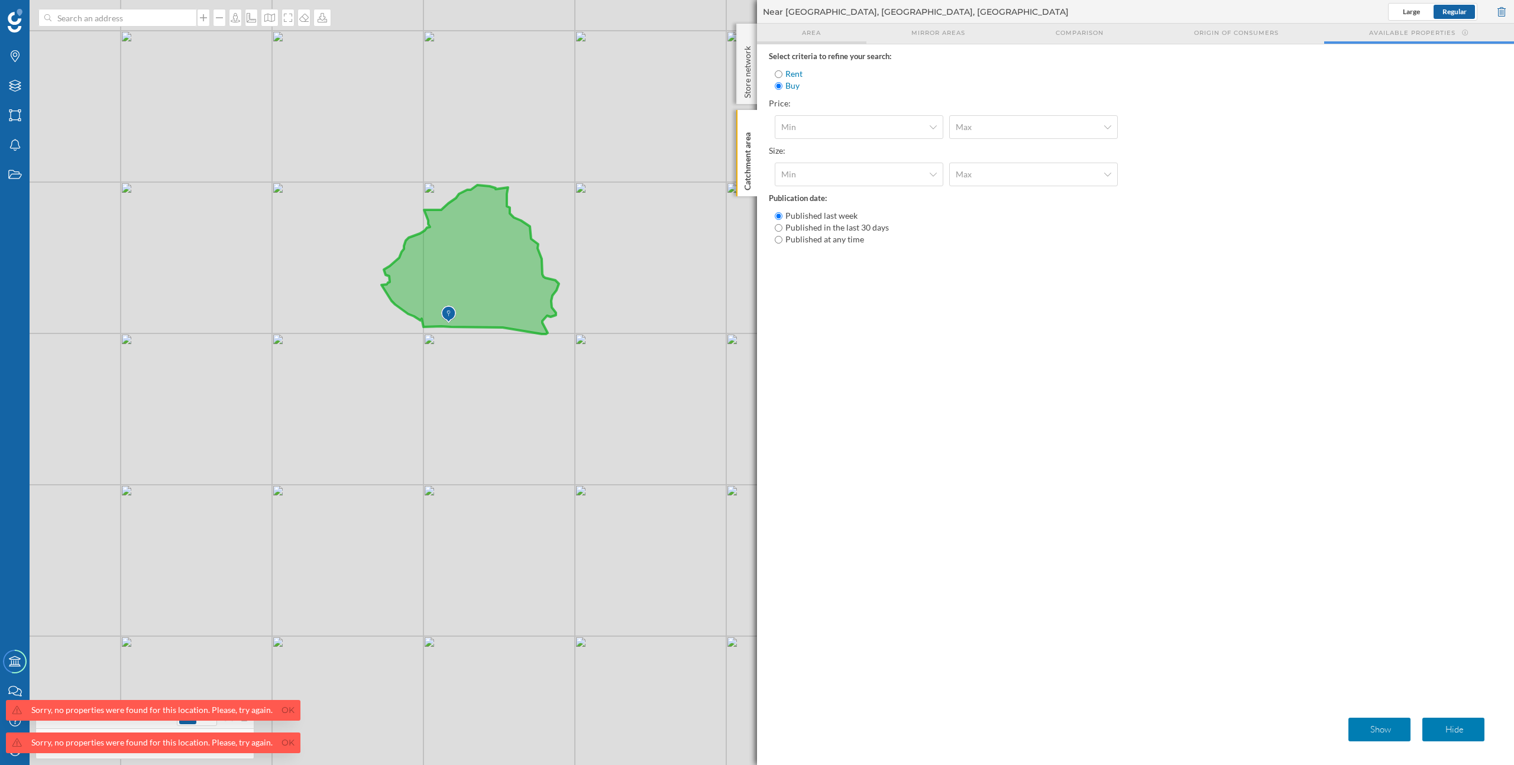
click at [811, 34] on span "Area" at bounding box center [811, 32] width 19 height 9
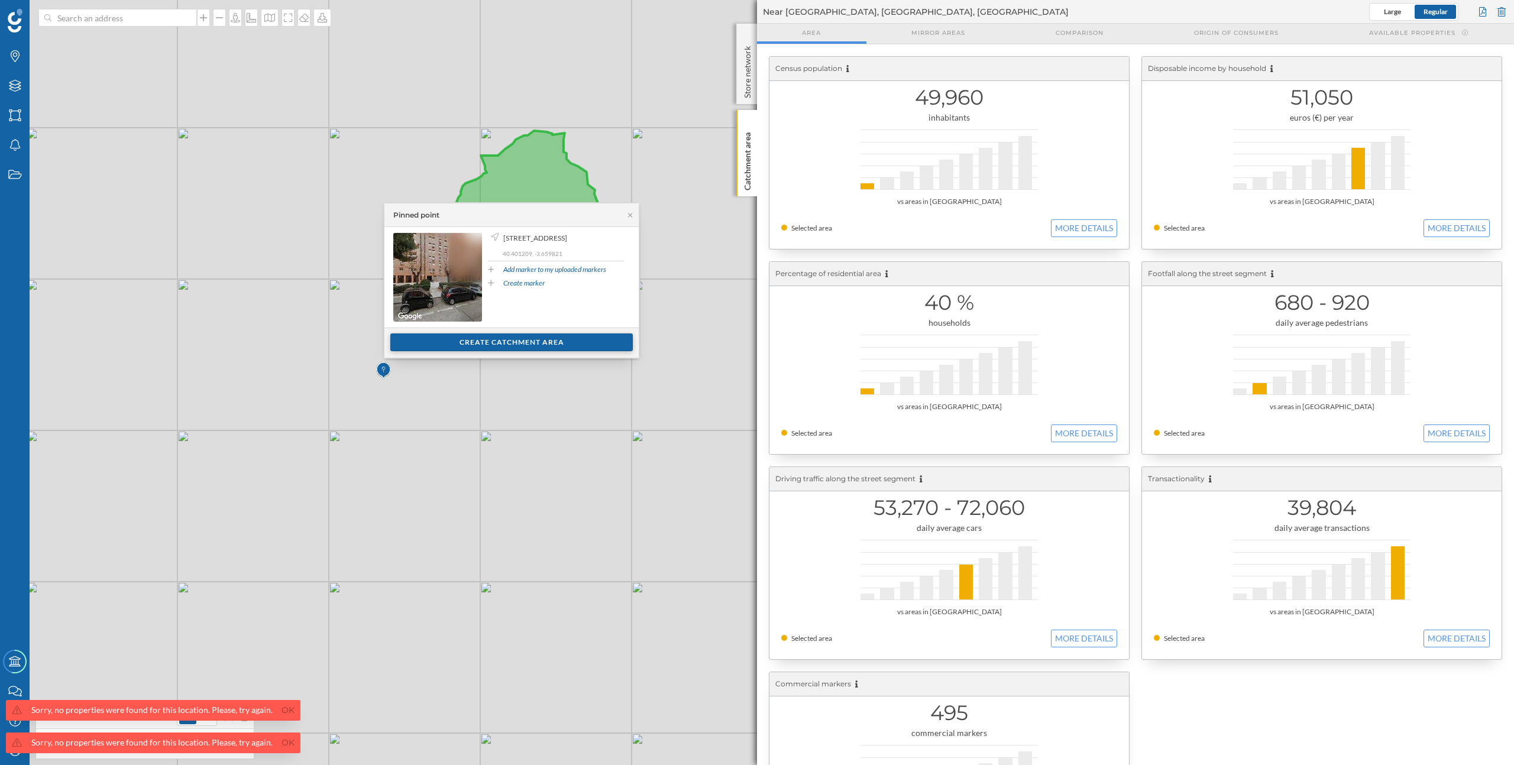
click at [487, 345] on div "Create catchment area" at bounding box center [511, 342] width 242 height 18
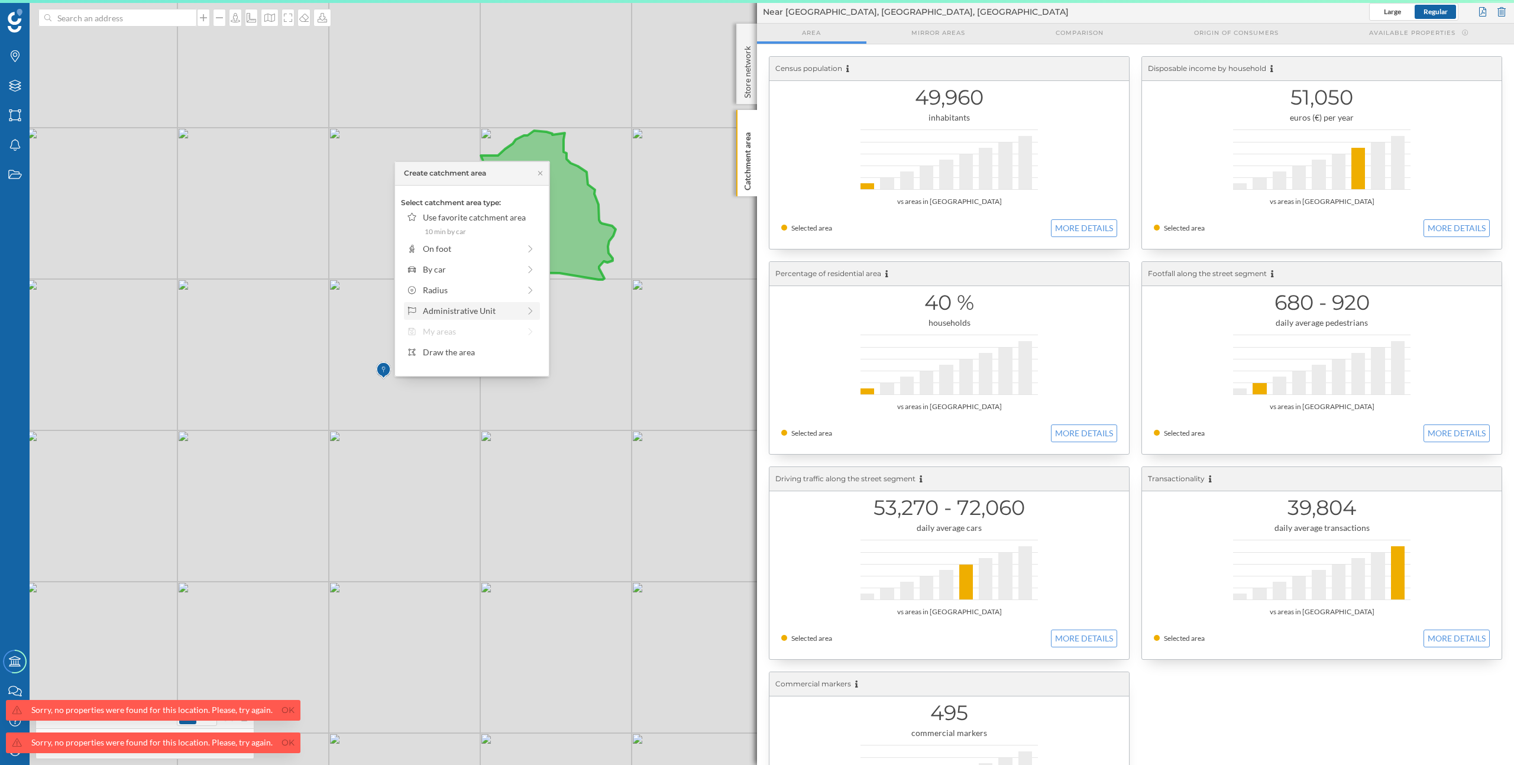
click at [478, 312] on div "Administrative Unit" at bounding box center [471, 311] width 96 height 12
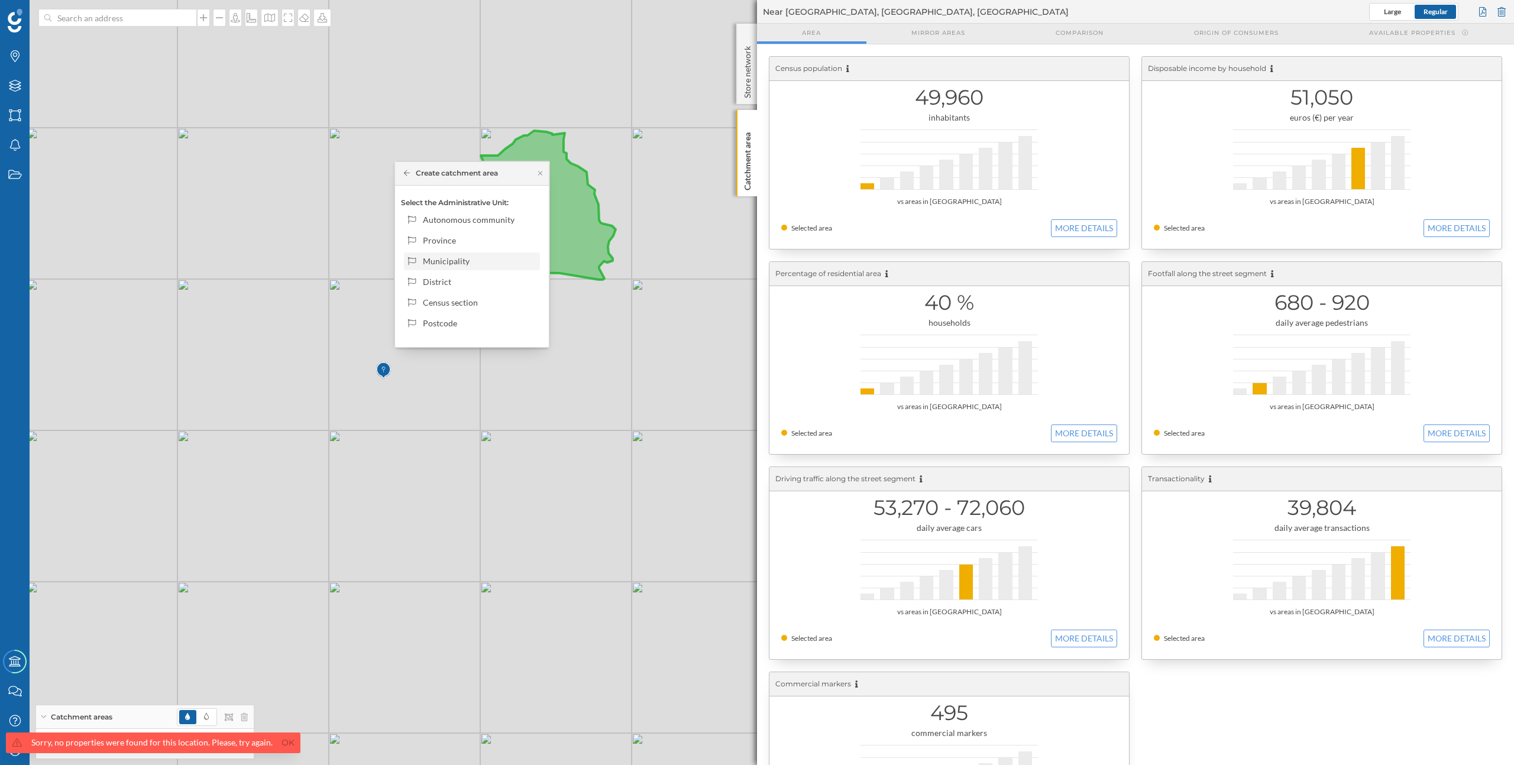
click at [478, 265] on div "Municipality" at bounding box center [479, 261] width 113 height 12
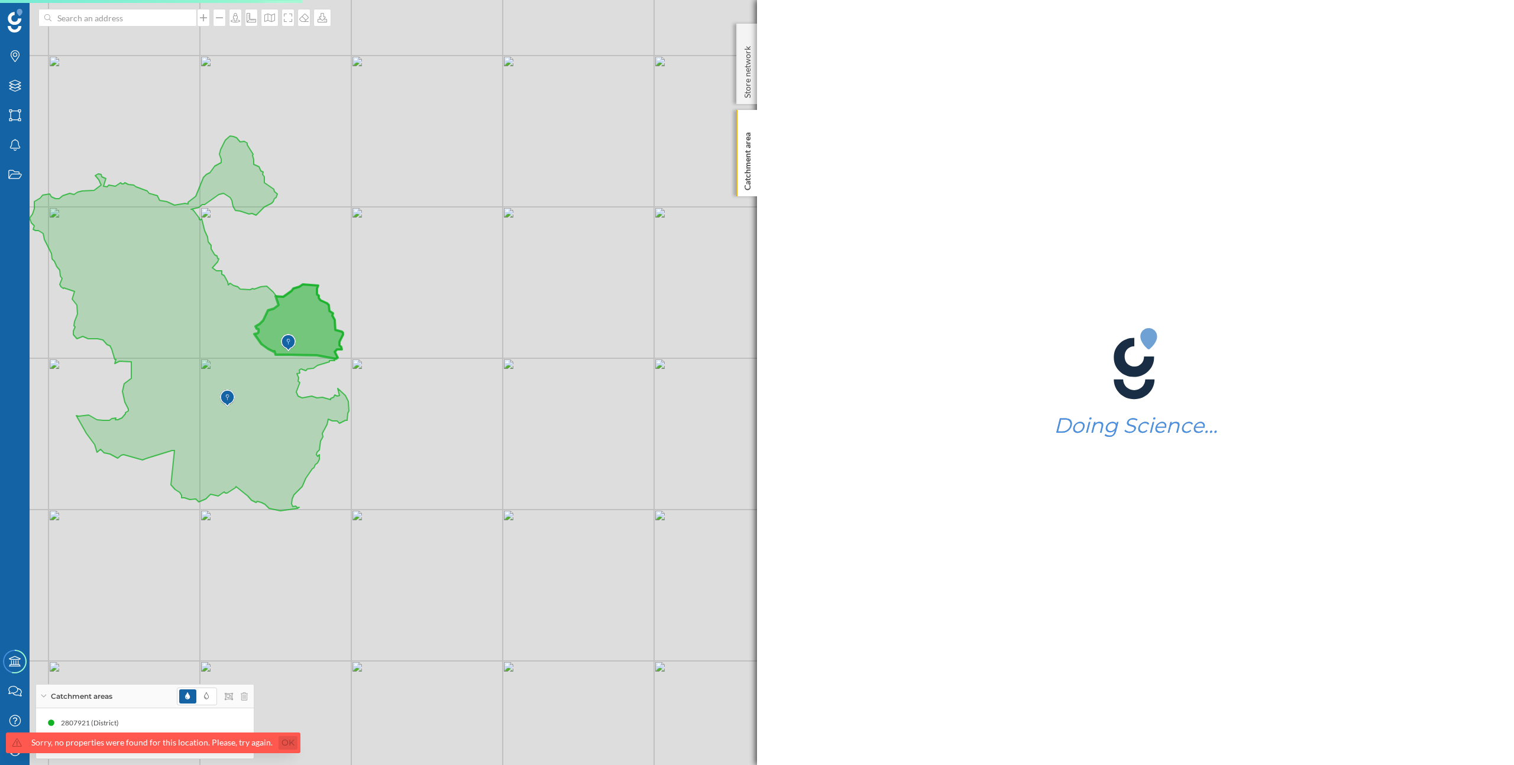
click at [286, 737] on link "Ok" at bounding box center [288, 743] width 19 height 14
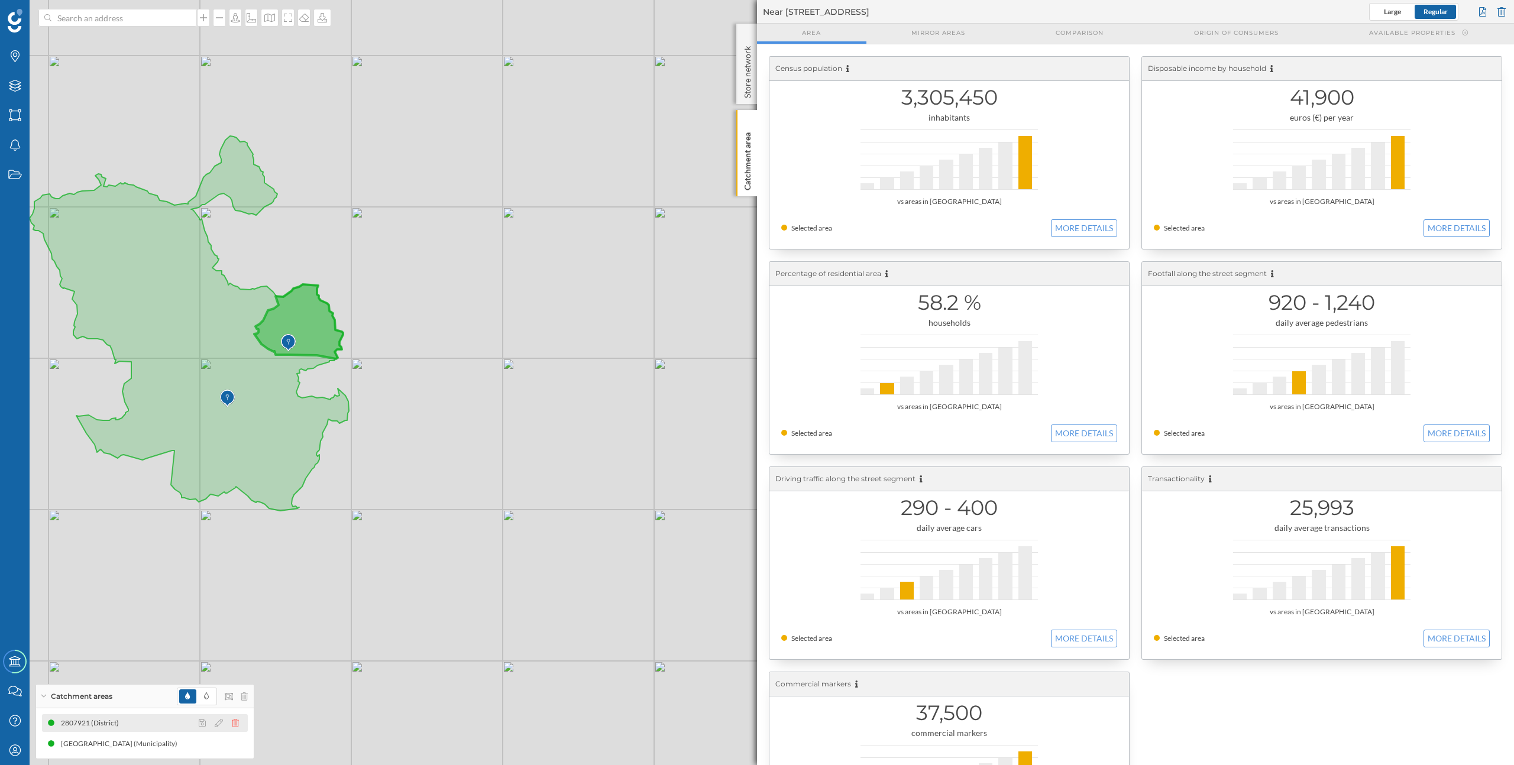
click at [238, 721] on icon at bounding box center [235, 723] width 7 height 8
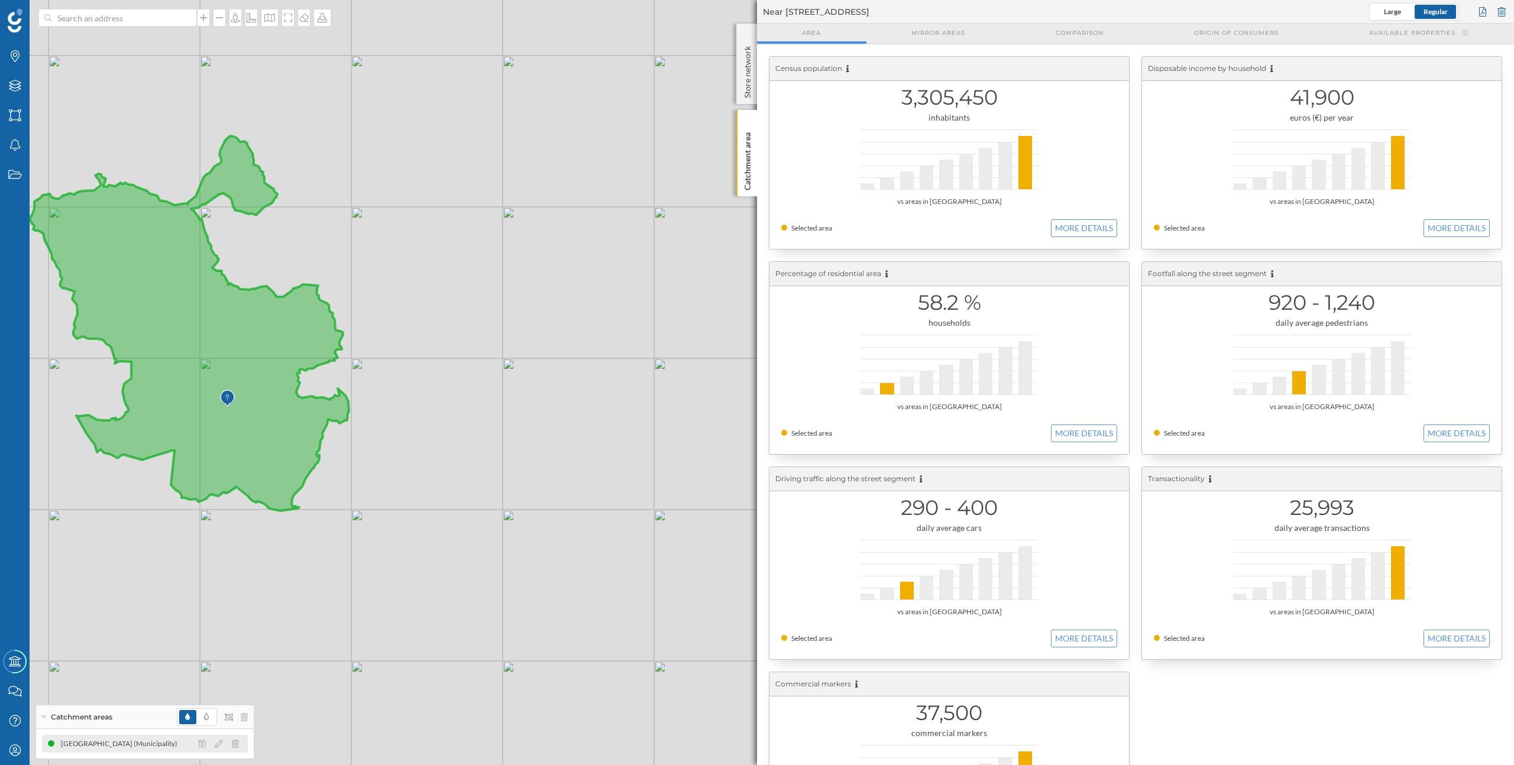
click at [152, 746] on div "[GEOGRAPHIC_DATA] (Municipality)" at bounding box center [145, 744] width 206 height 18
click at [1421, 35] on span "Available properties" at bounding box center [1412, 32] width 86 height 9
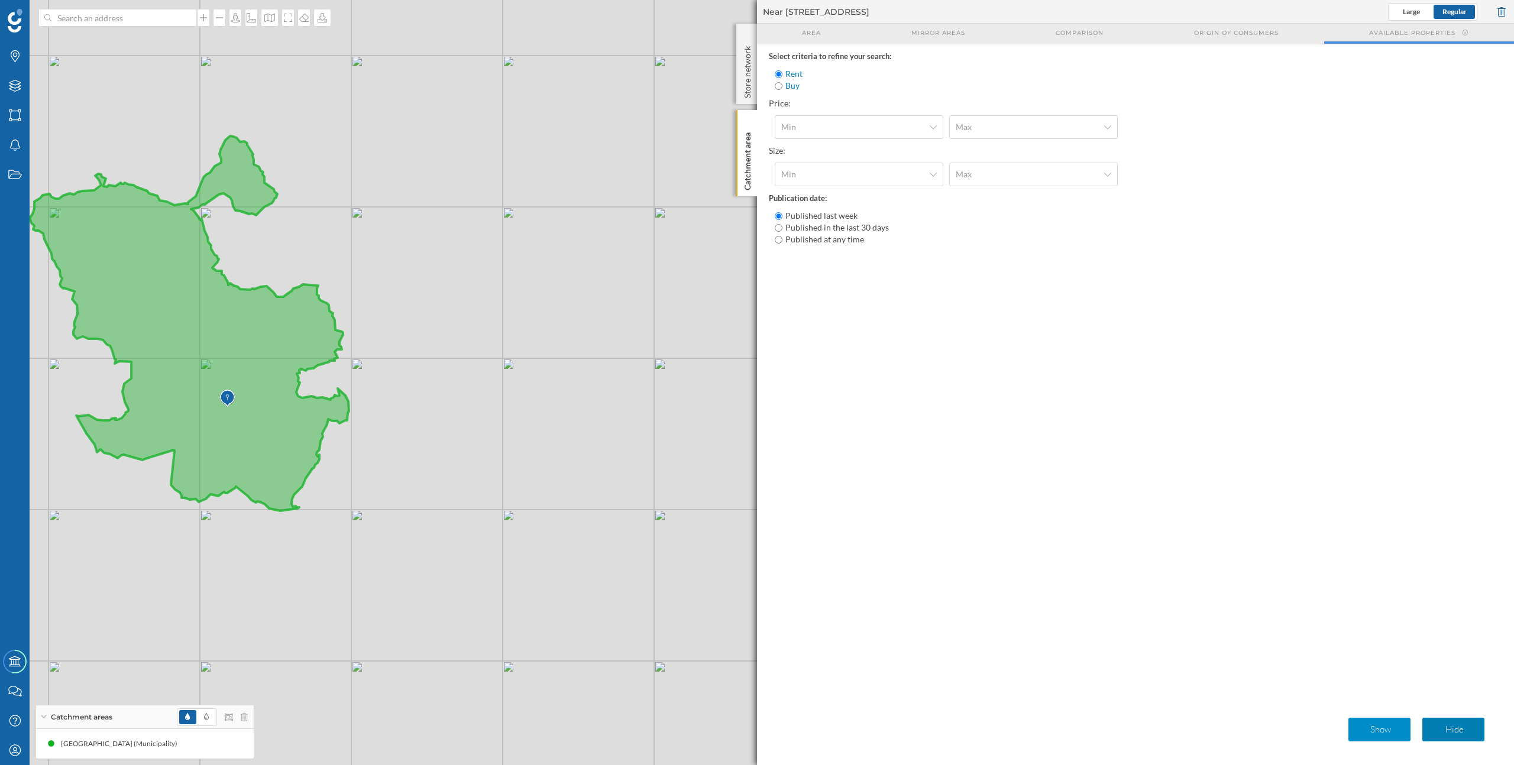
click at [1402, 731] on p "Show" at bounding box center [1380, 730] width 53 height 12
click at [1379, 734] on p "Show" at bounding box center [1380, 730] width 53 height 12
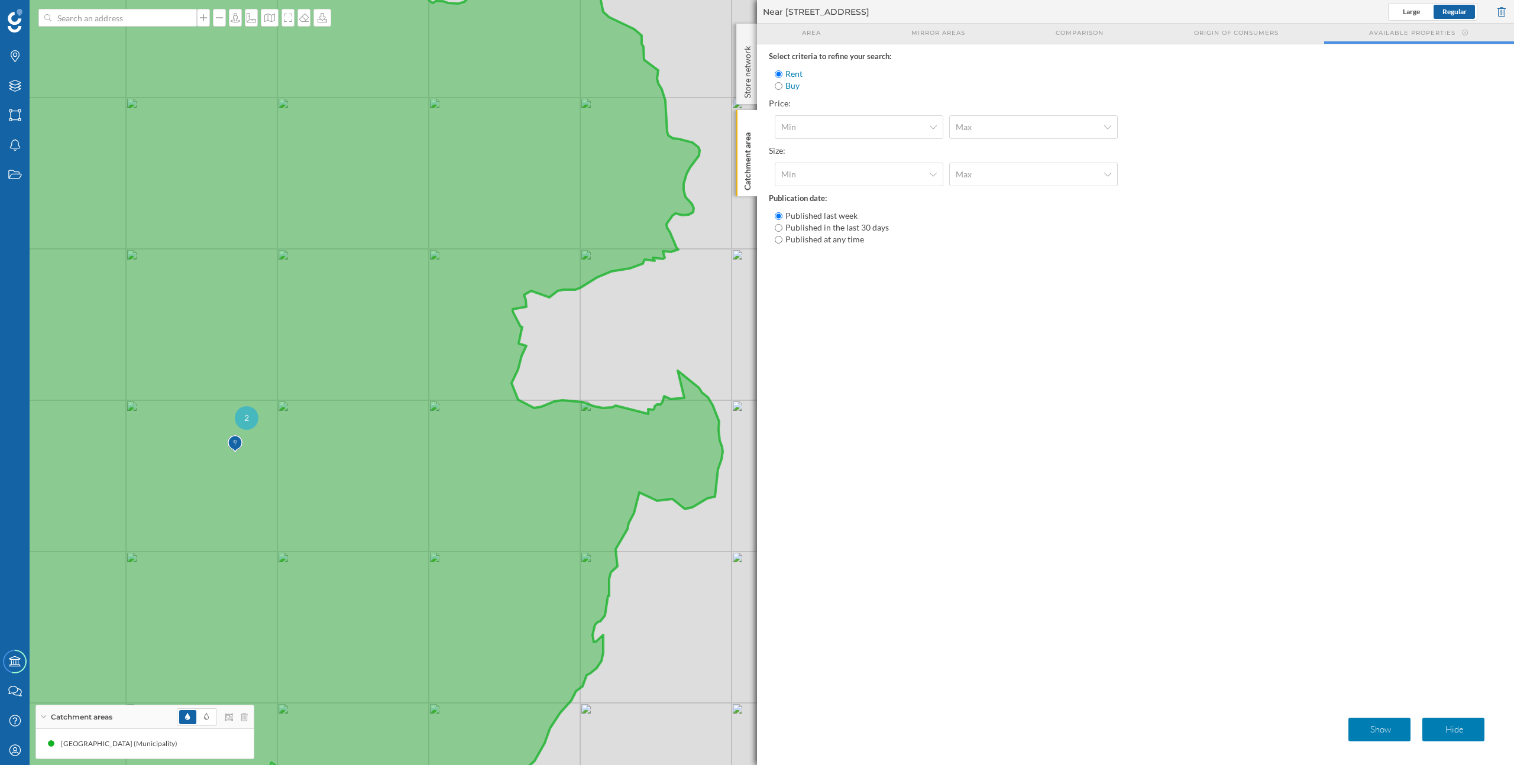
drag, startPoint x: 219, startPoint y: 401, endPoint x: 350, endPoint y: 401, distance: 130.7
click at [350, 401] on icon at bounding box center [347, 382] width 751 height 923
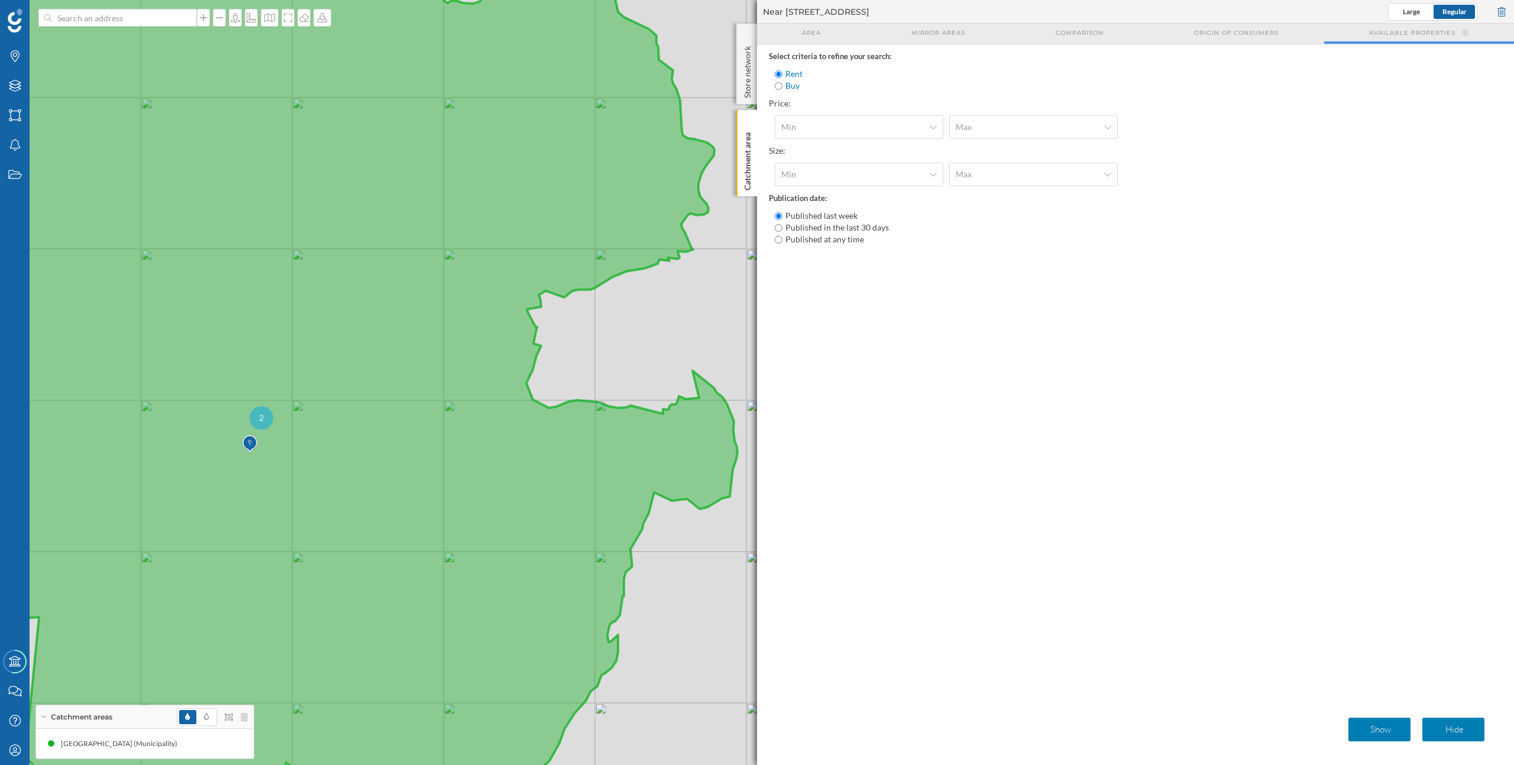
click at [847, 230] on label "Published in the last 30 days" at bounding box center [836, 228] width 103 height 12
click at [782, 230] on input "Published in the last 30 days" at bounding box center [779, 228] width 8 height 8
radio input "true"
radio input "false"
click at [1370, 726] on p "Show" at bounding box center [1380, 730] width 53 height 12
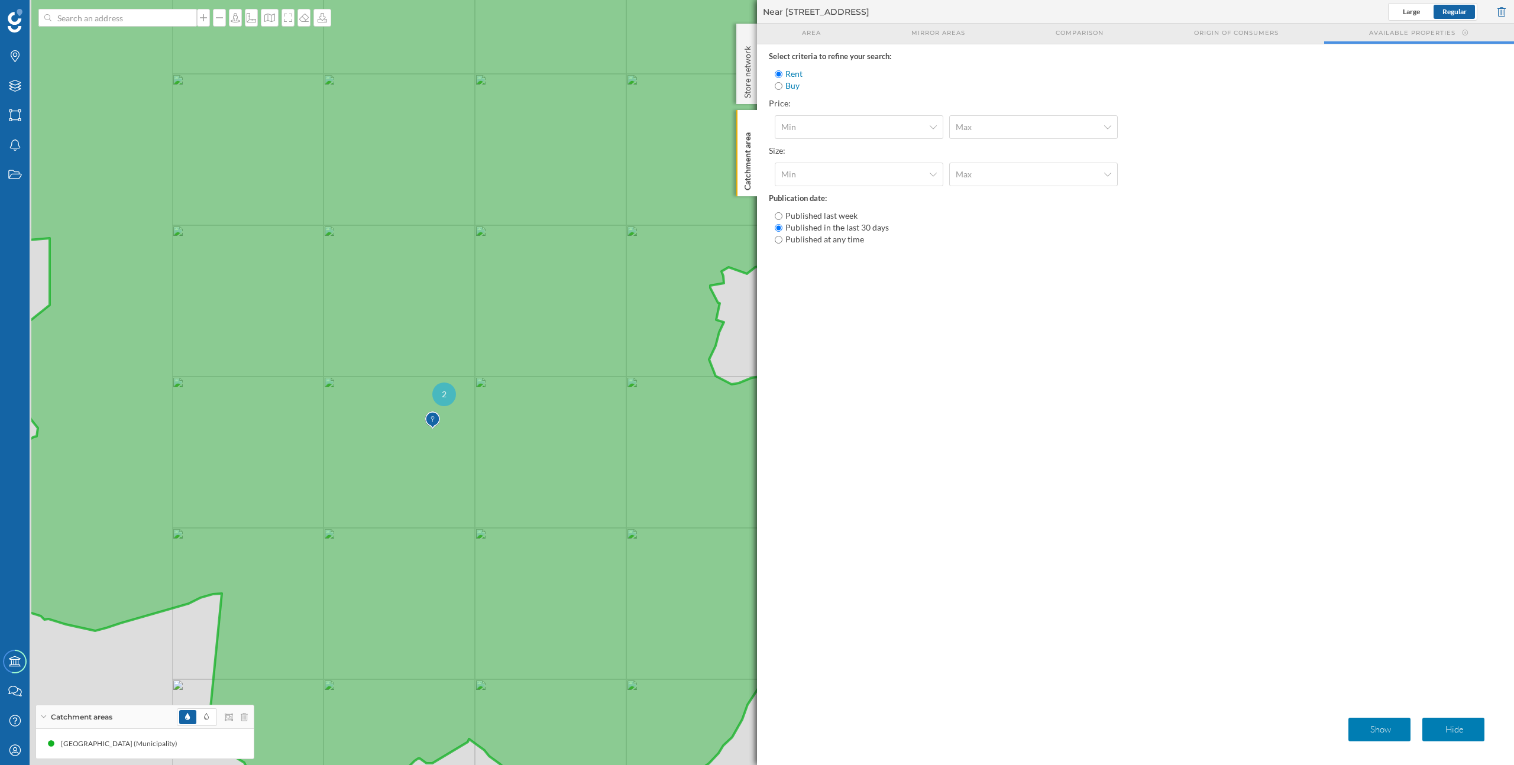
drag, startPoint x: 374, startPoint y: 613, endPoint x: 560, endPoint y: 588, distance: 187.3
click at [560, 588] on icon at bounding box center [474, 359] width 891 height 923
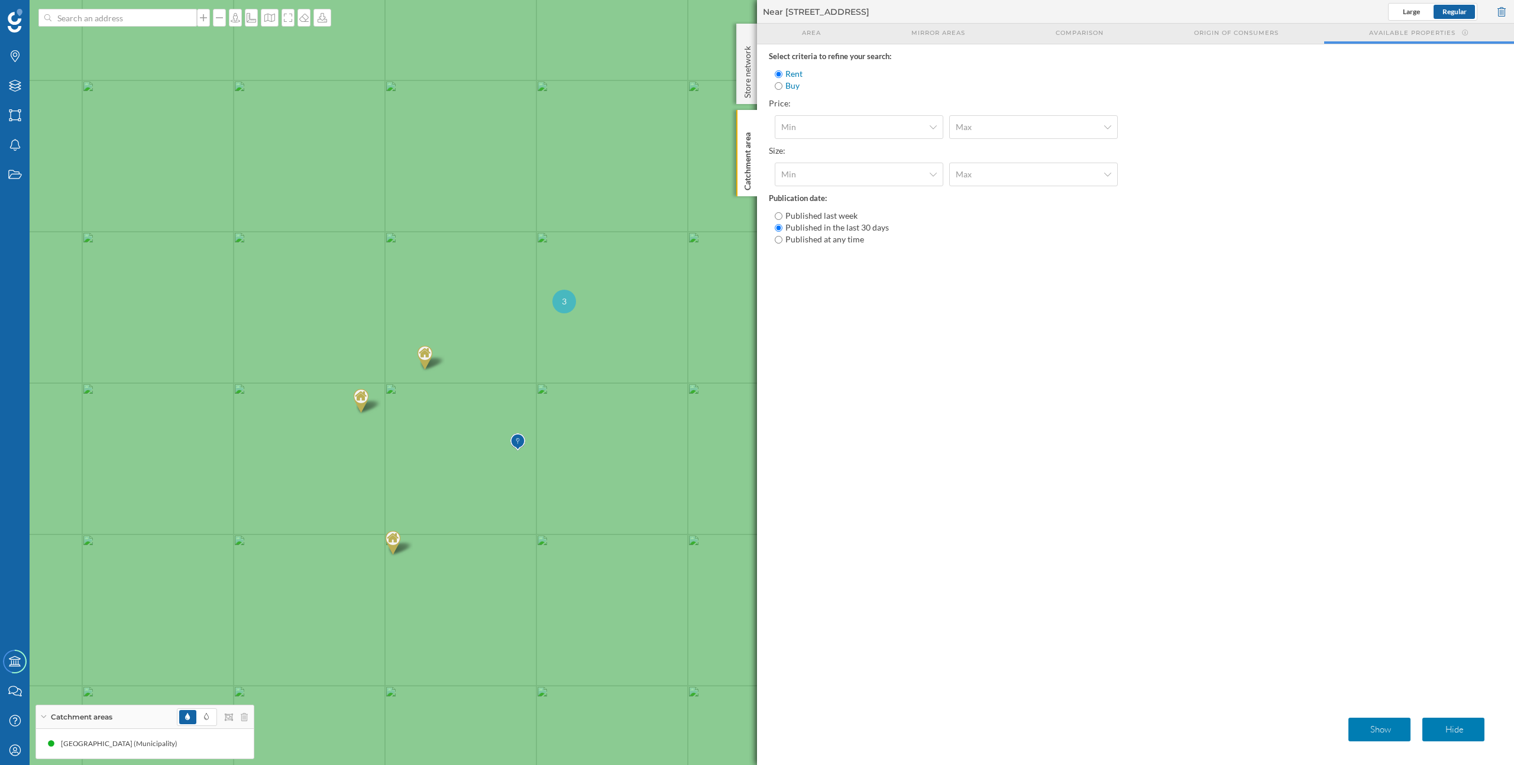
click at [426, 353] on img at bounding box center [424, 358] width 15 height 24
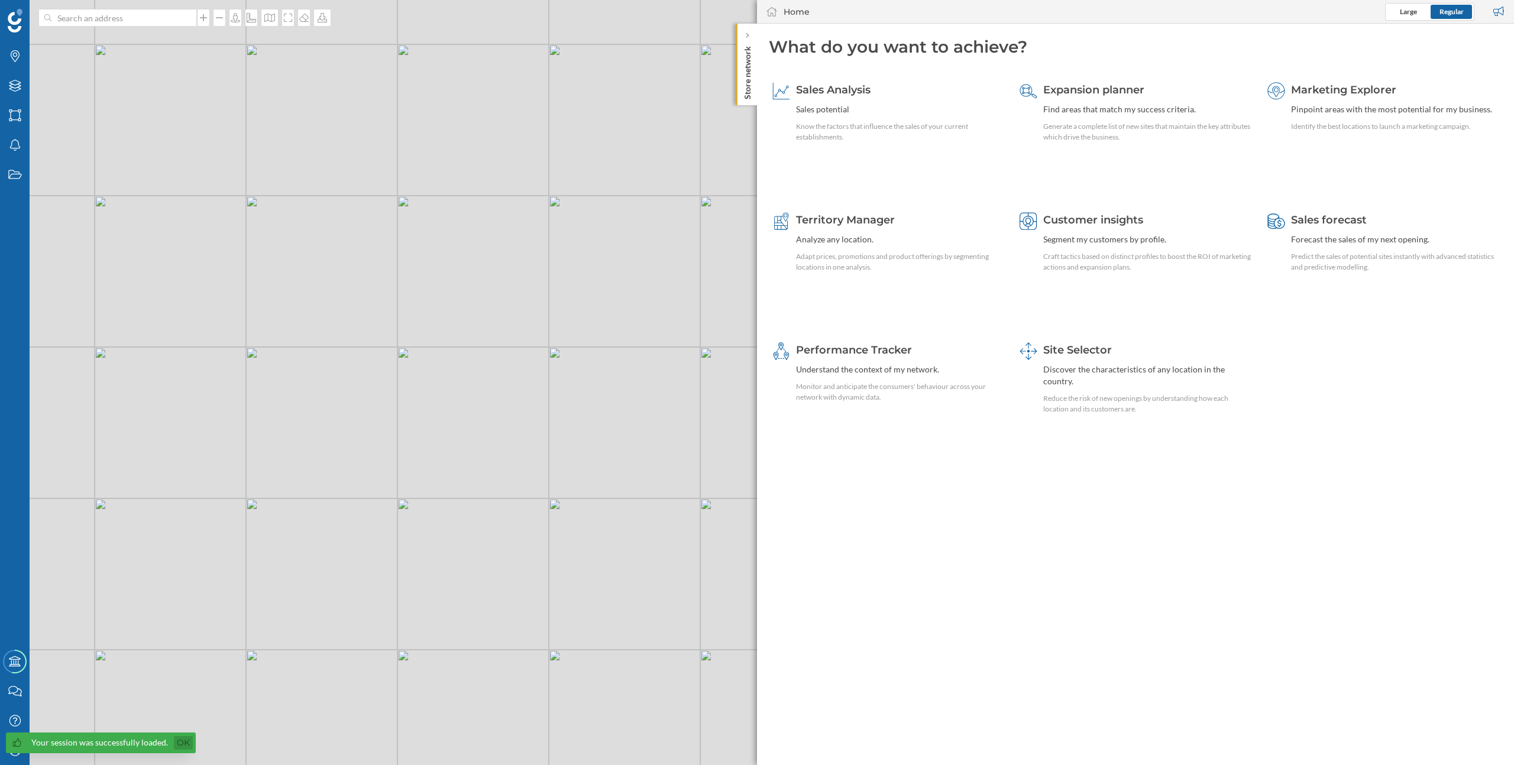
click at [177, 738] on link "Ok" at bounding box center [183, 743] width 19 height 14
click at [11, 753] on icon at bounding box center [14, 749] width 11 height 11
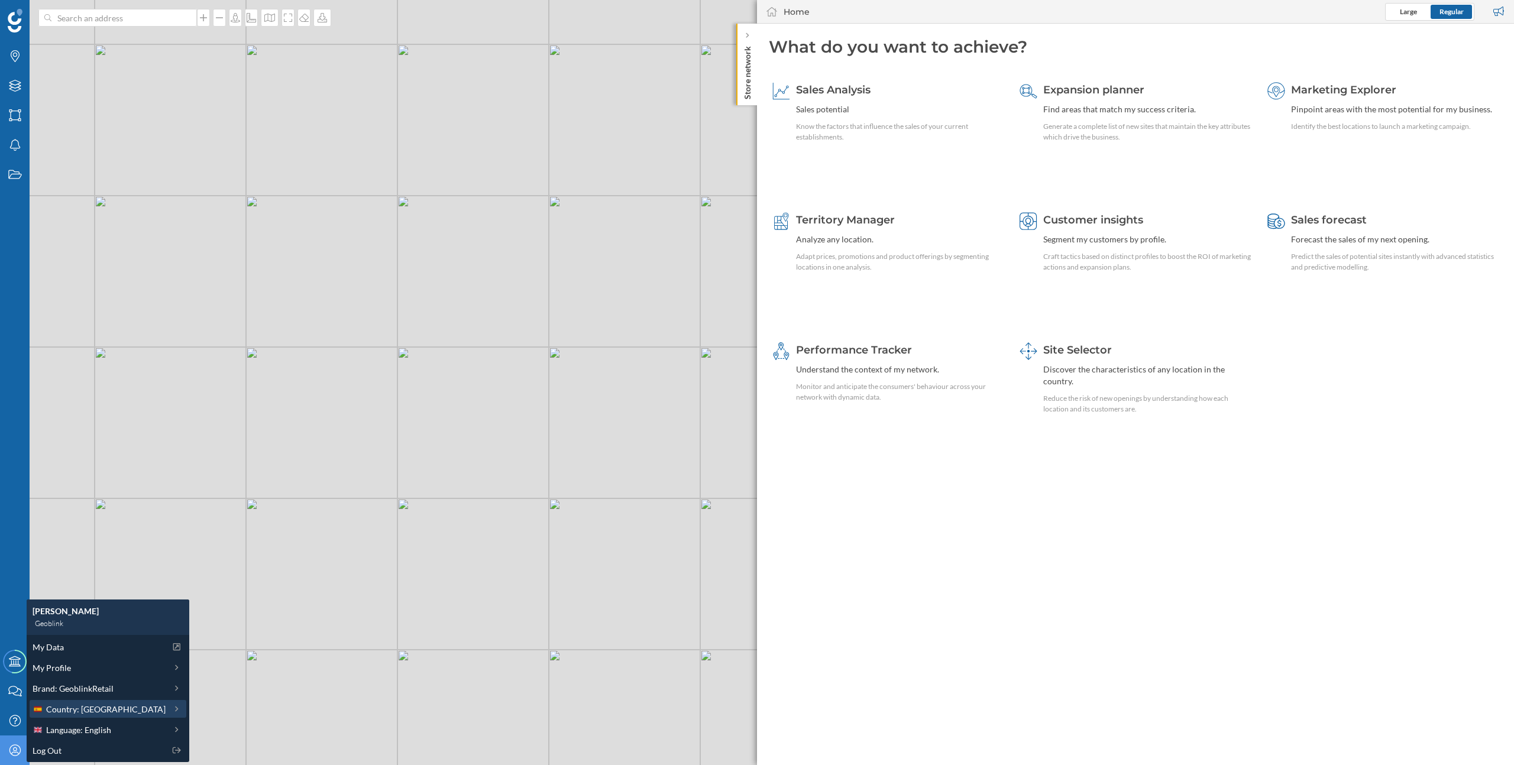
click at [82, 707] on span "Country: Spain" at bounding box center [105, 709] width 119 height 12
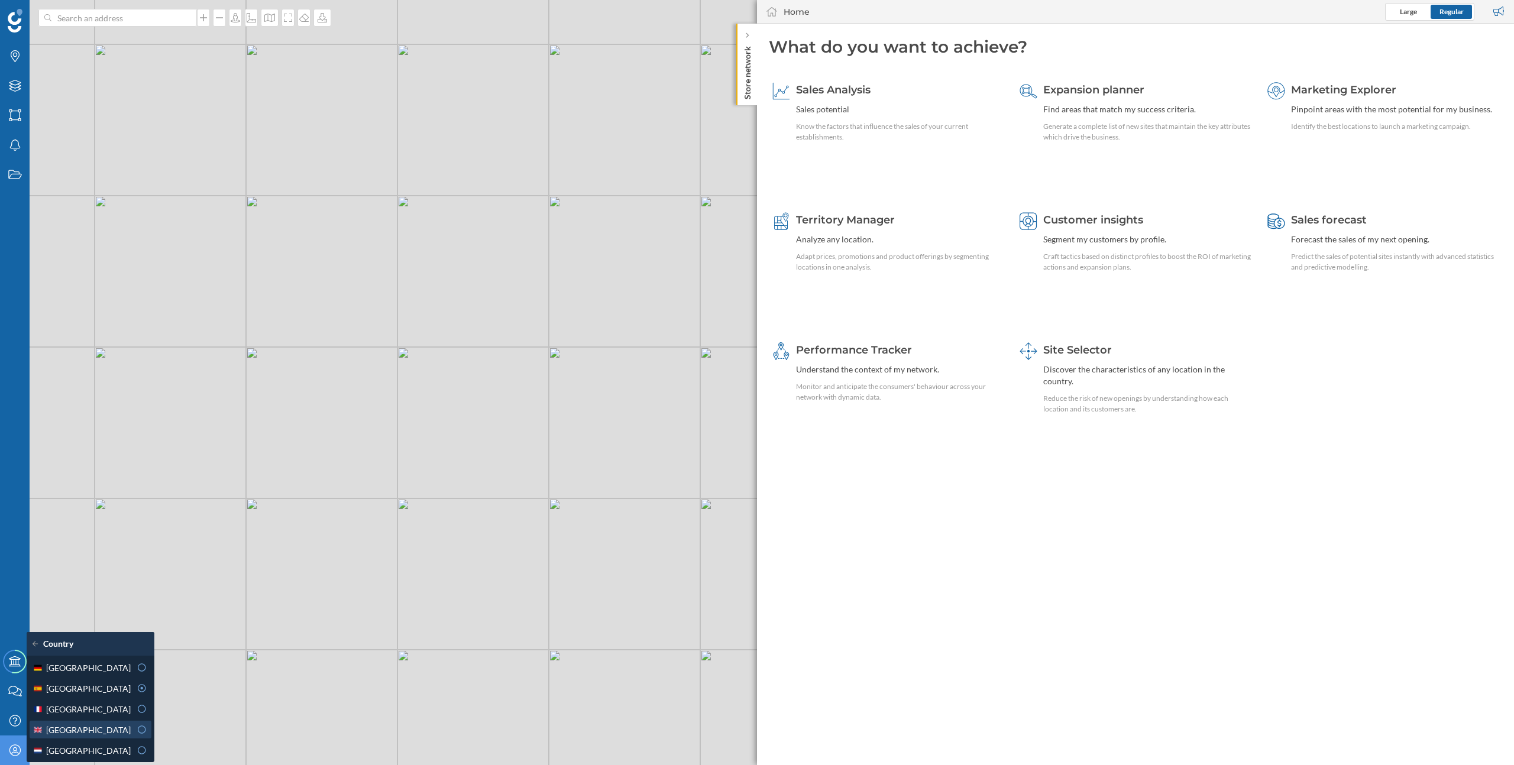
click at [83, 726] on span "United Kingdom" at bounding box center [88, 730] width 85 height 12
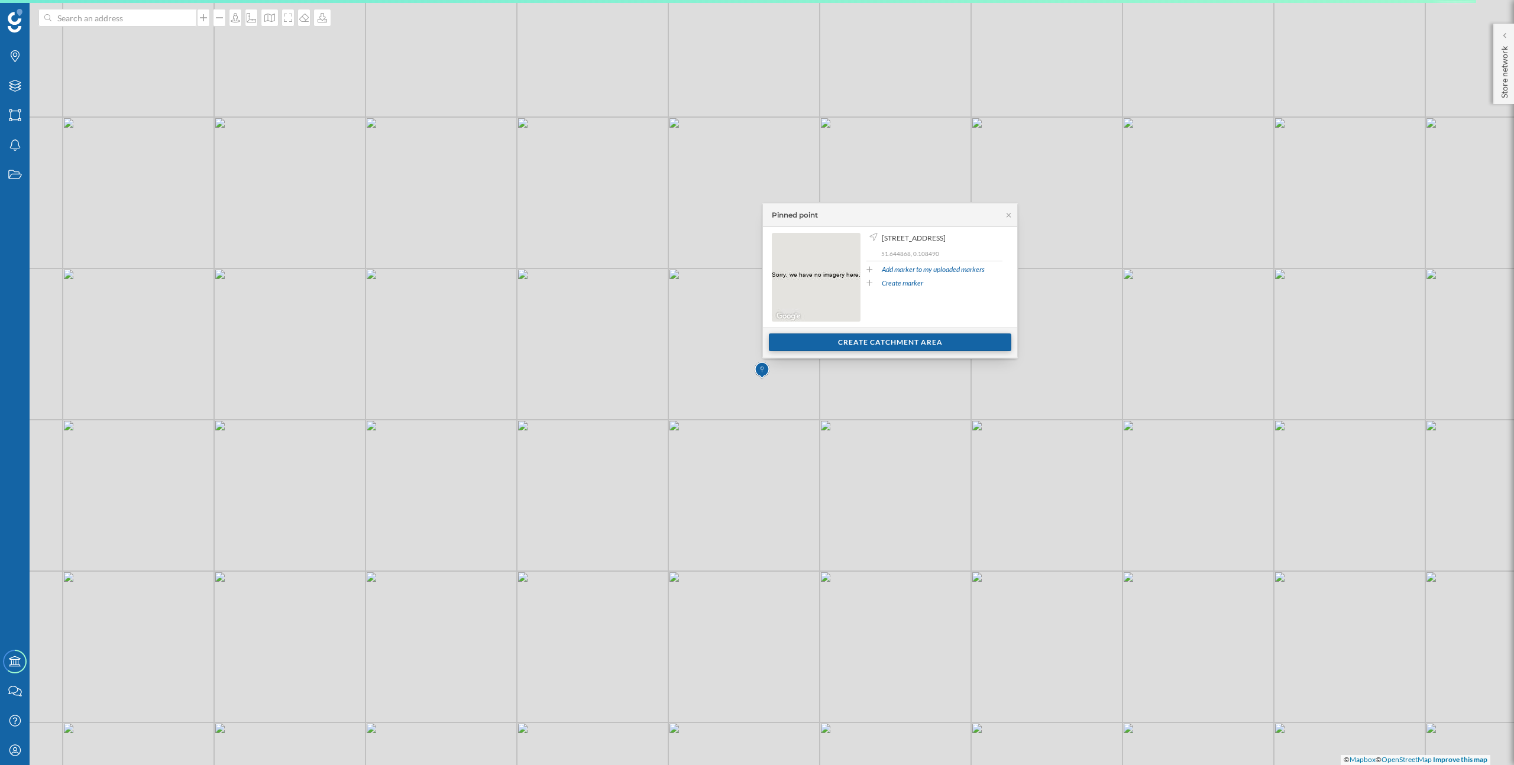
click at [914, 341] on div "Create catchment area" at bounding box center [890, 342] width 242 height 18
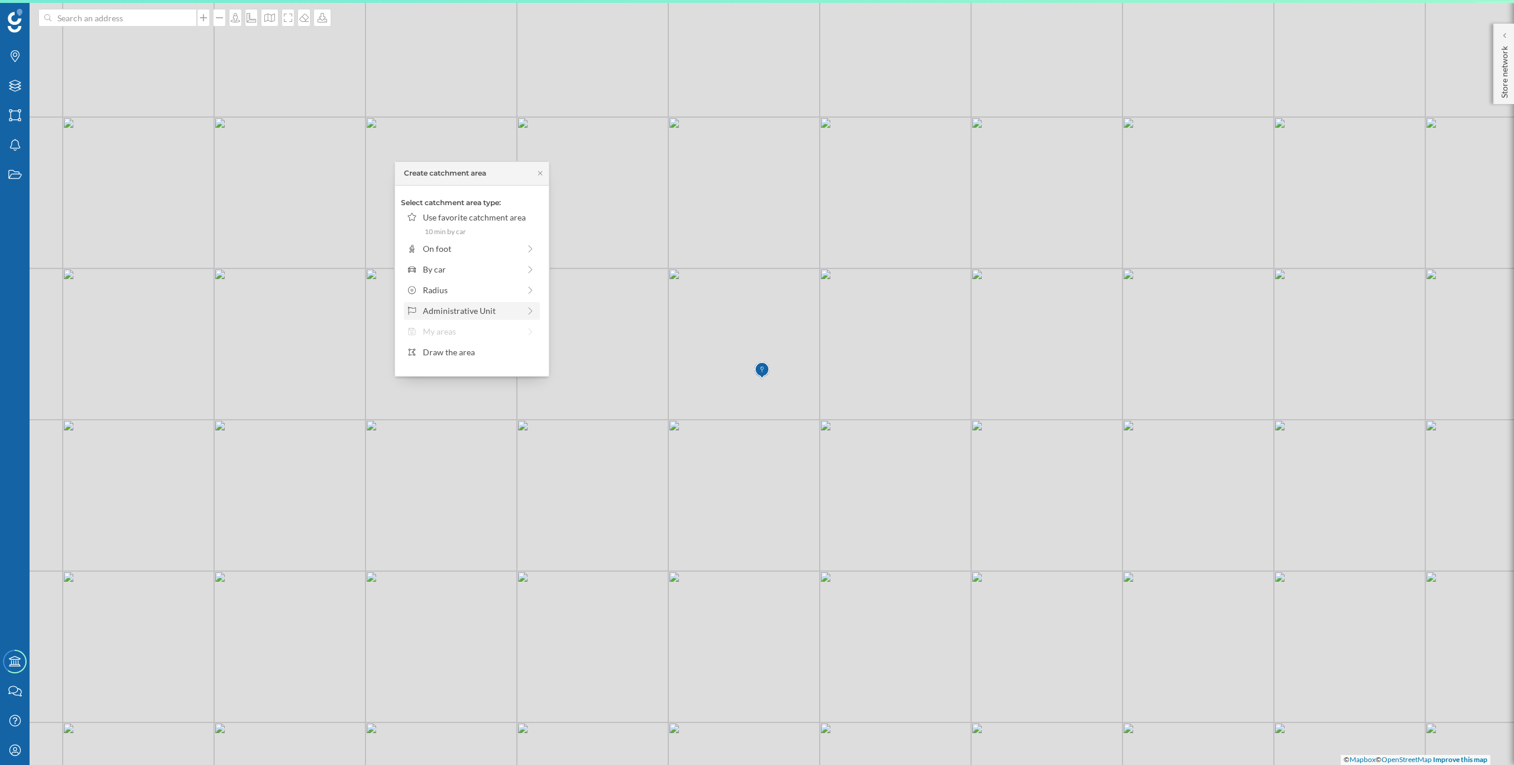
click at [511, 318] on div "Administrative Unit" at bounding box center [472, 311] width 136 height 18
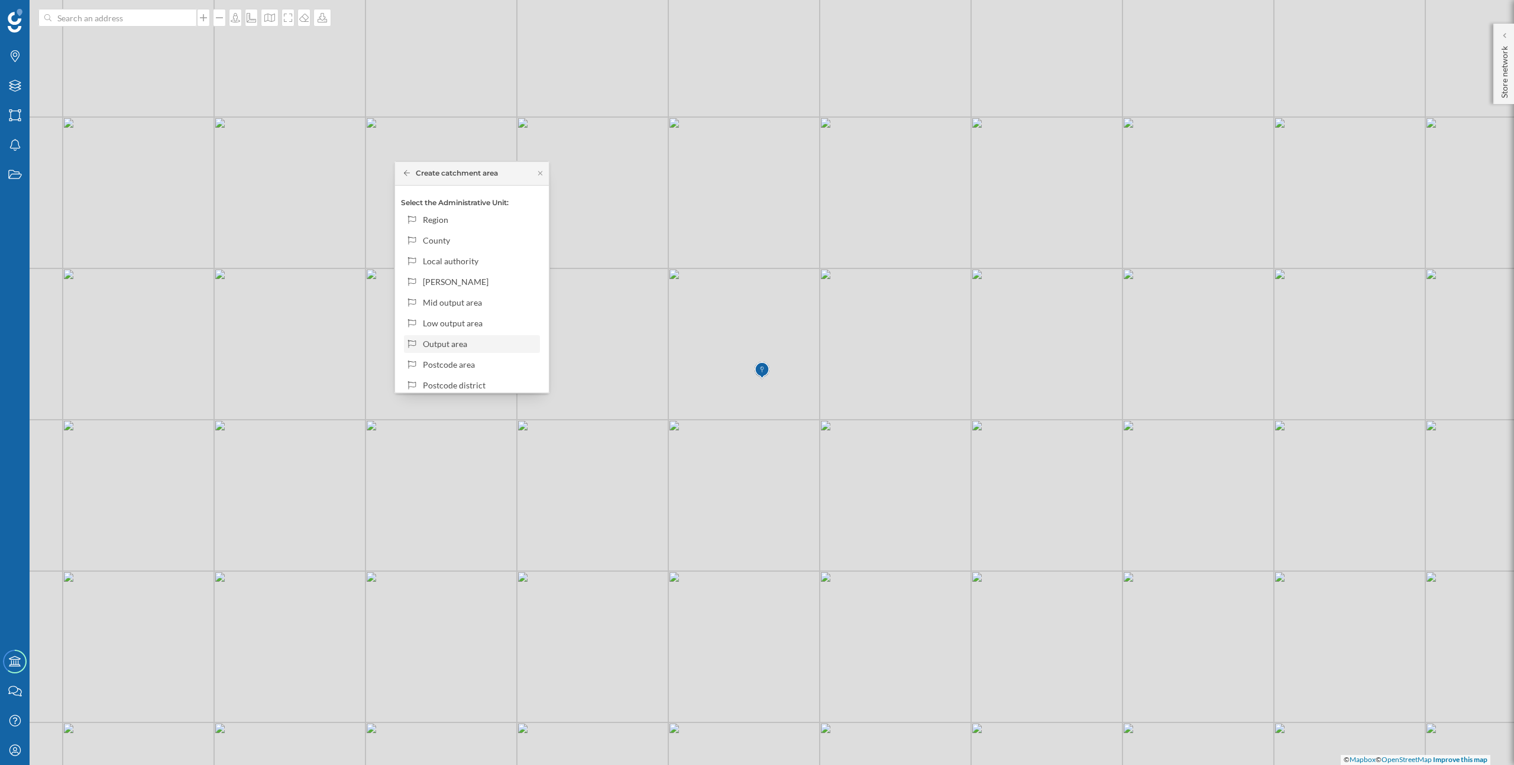
click at [474, 349] on div "Output area" at bounding box center [479, 344] width 113 height 12
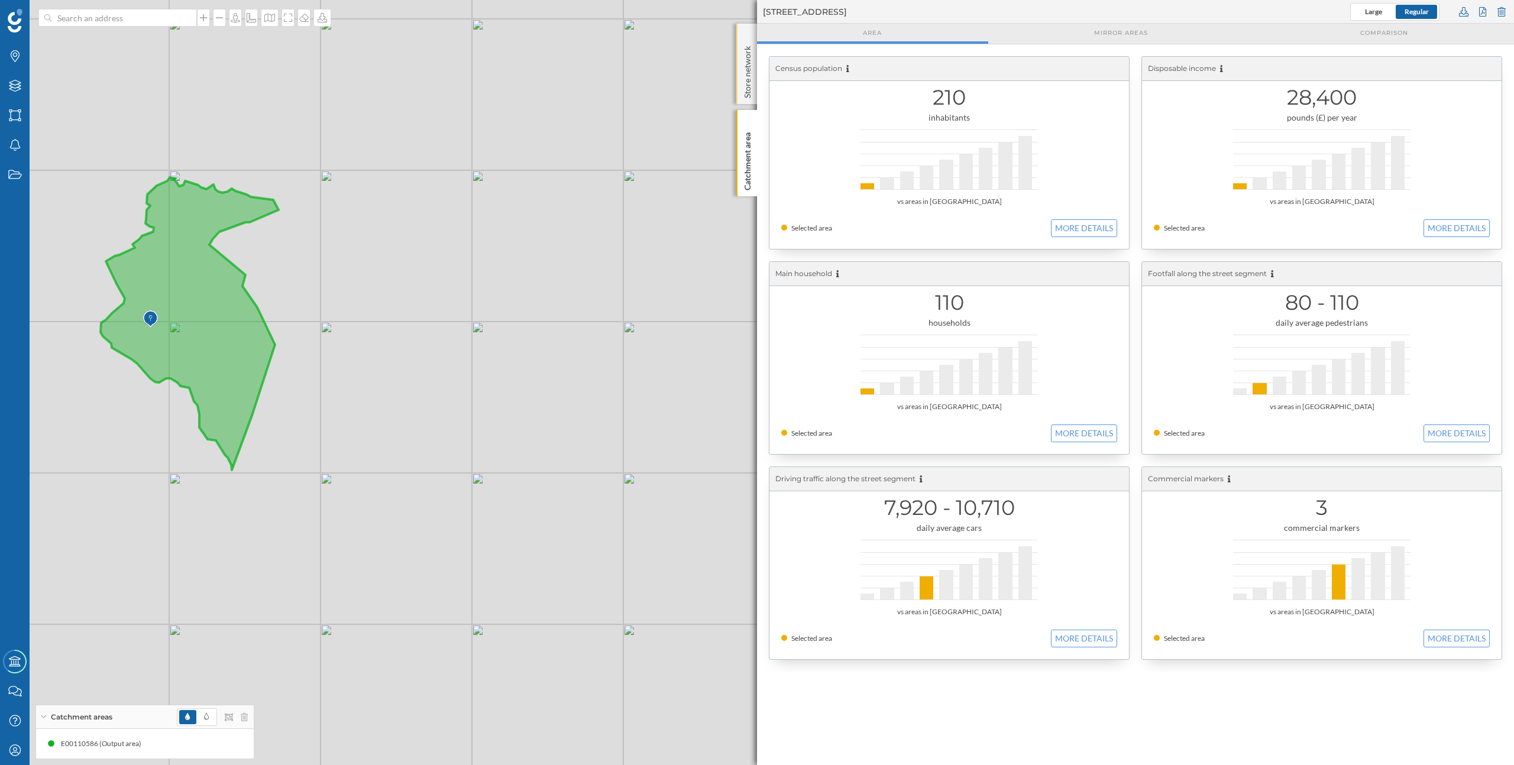
click at [751, 67] on p "Store network" at bounding box center [747, 69] width 12 height 57
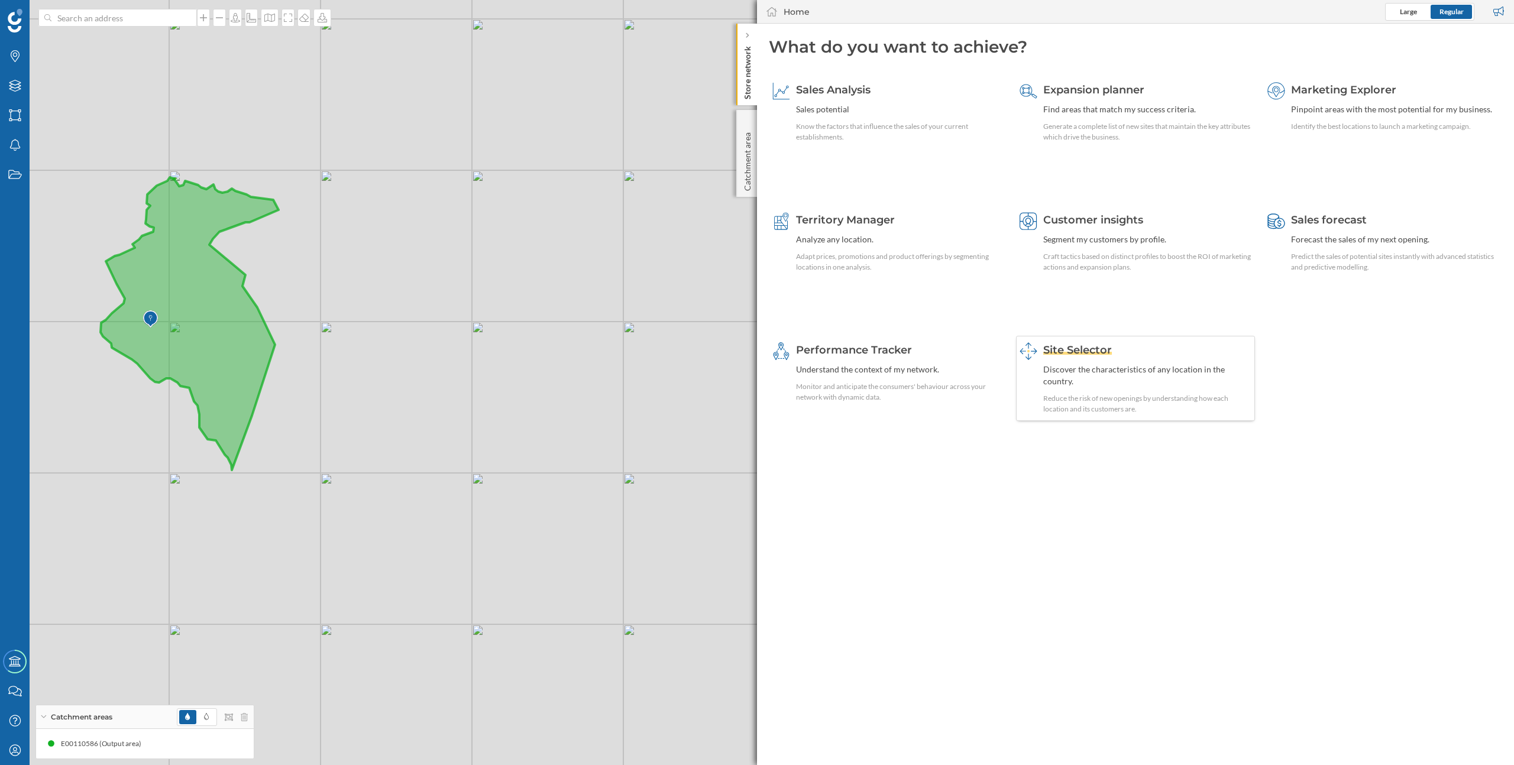
click at [1097, 364] on div "Discover the characteristics of any location in the country." at bounding box center [1147, 376] width 208 height 24
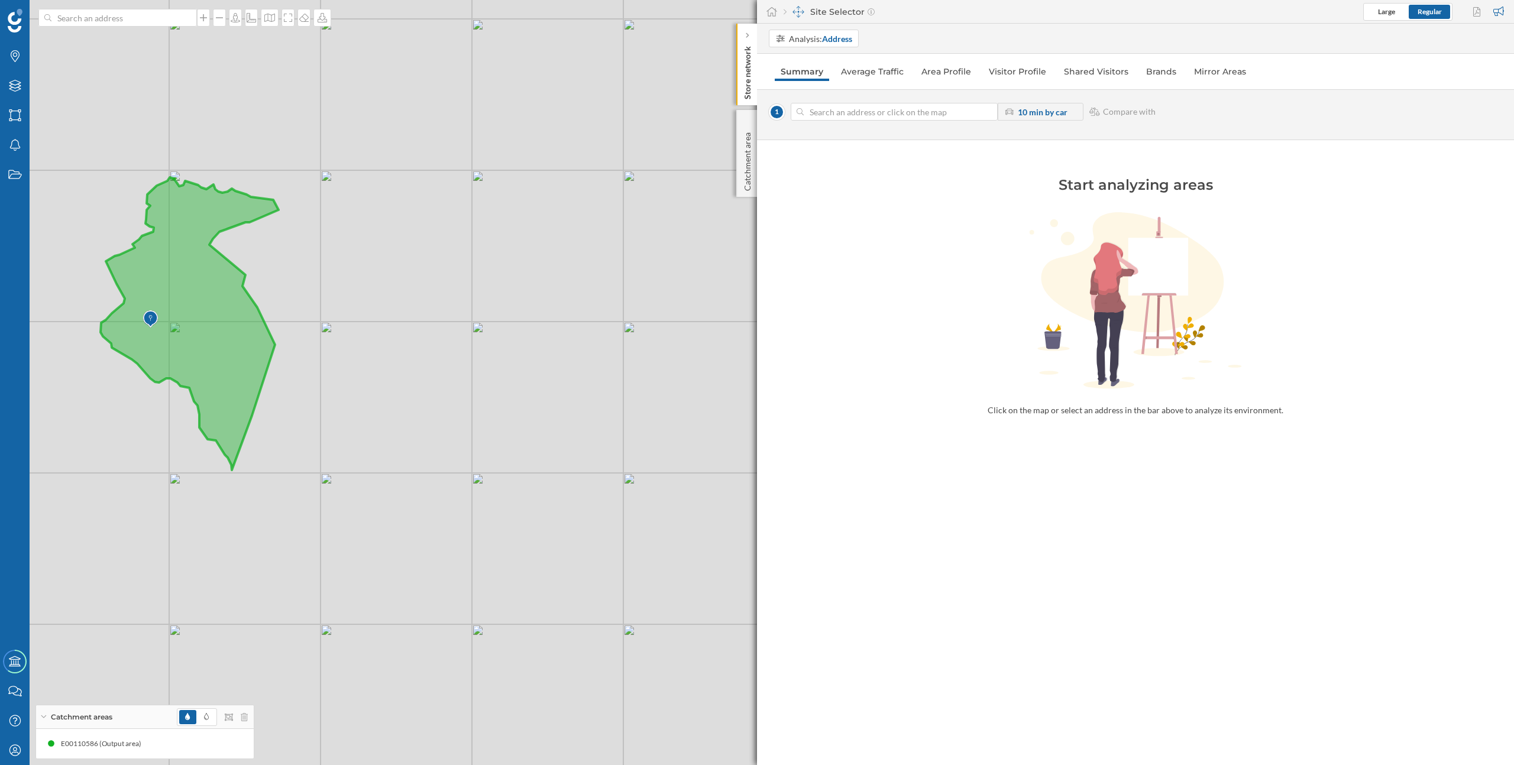
click at [302, 206] on div "© Mapbox © OpenStreetMap Improve this map" at bounding box center [757, 382] width 1514 height 765
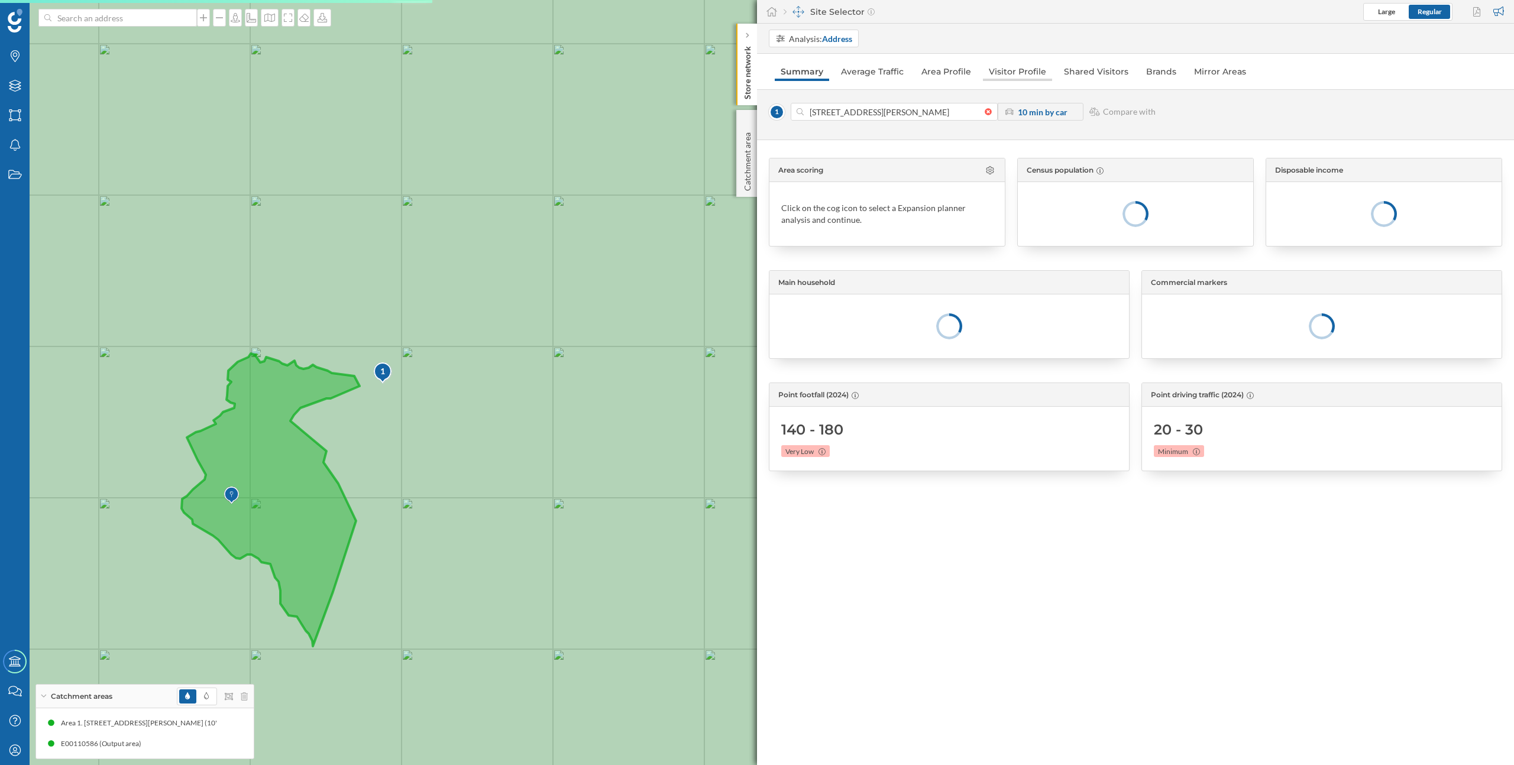
click at [1029, 73] on link "Visitor Profile" at bounding box center [1017, 71] width 69 height 19
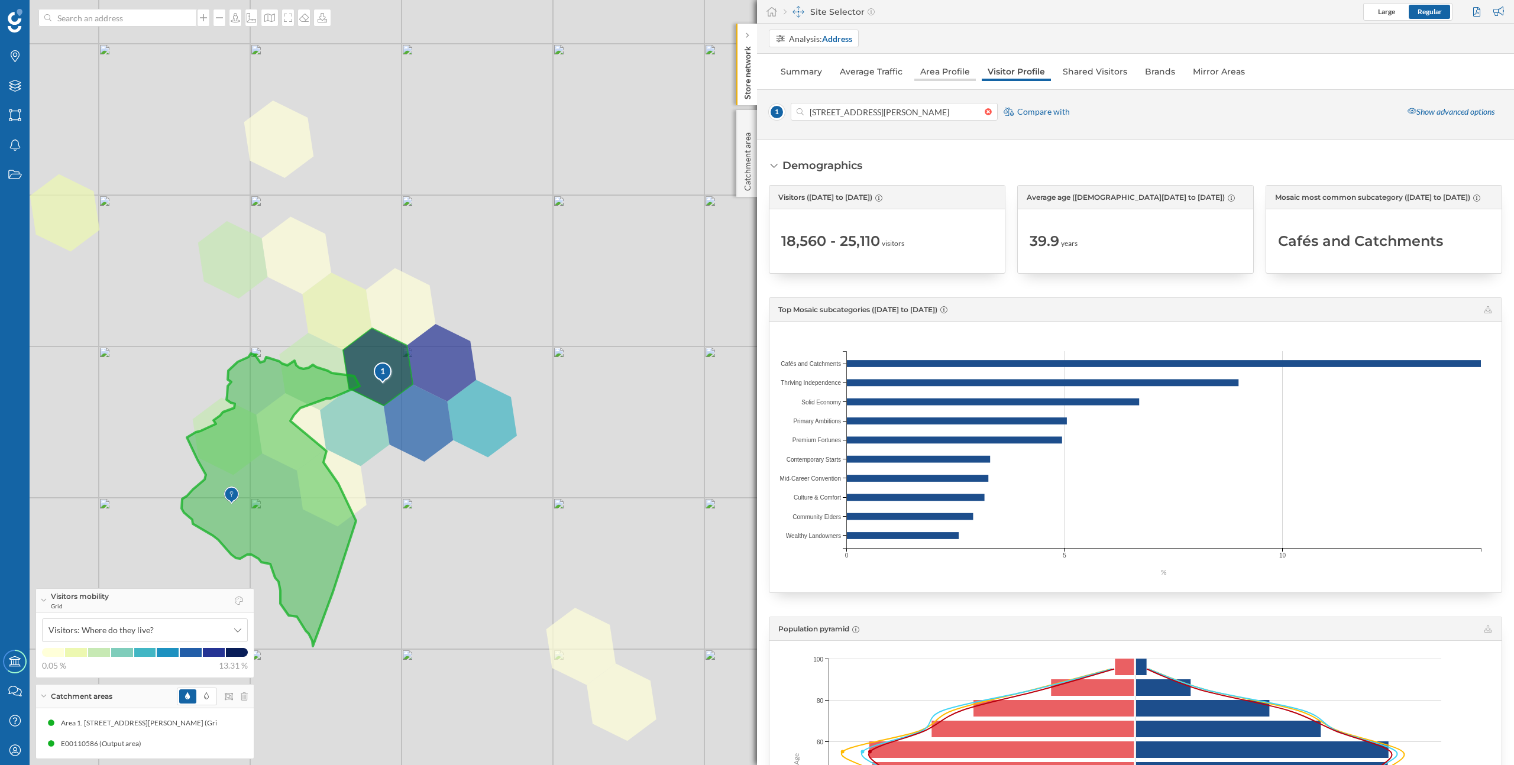
click at [945, 76] on link "Area Profile" at bounding box center [944, 71] width 61 height 19
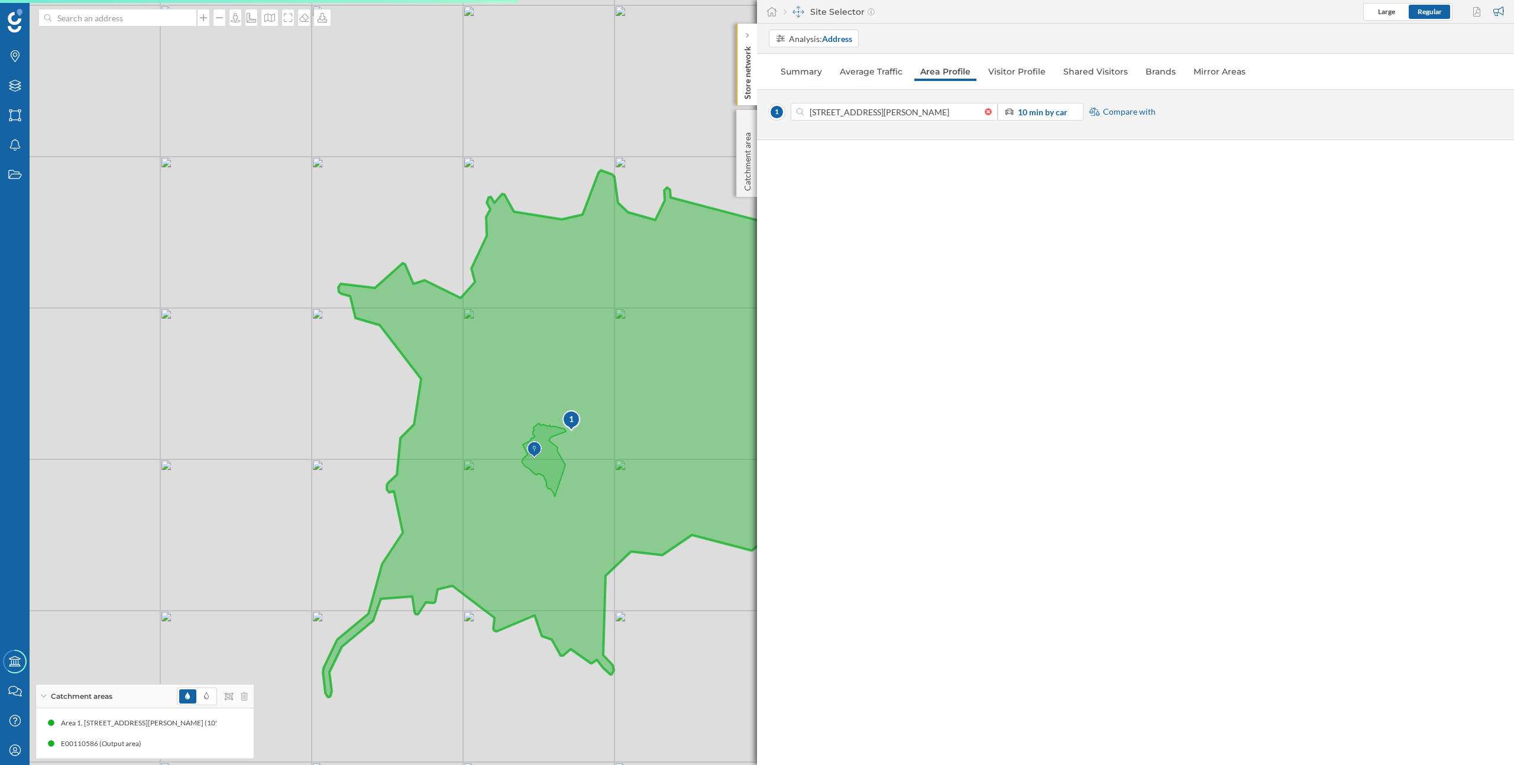
drag, startPoint x: 683, startPoint y: 418, endPoint x: 579, endPoint y: 417, distance: 103.5
click at [579, 417] on icon at bounding box center [649, 433] width 653 height 527
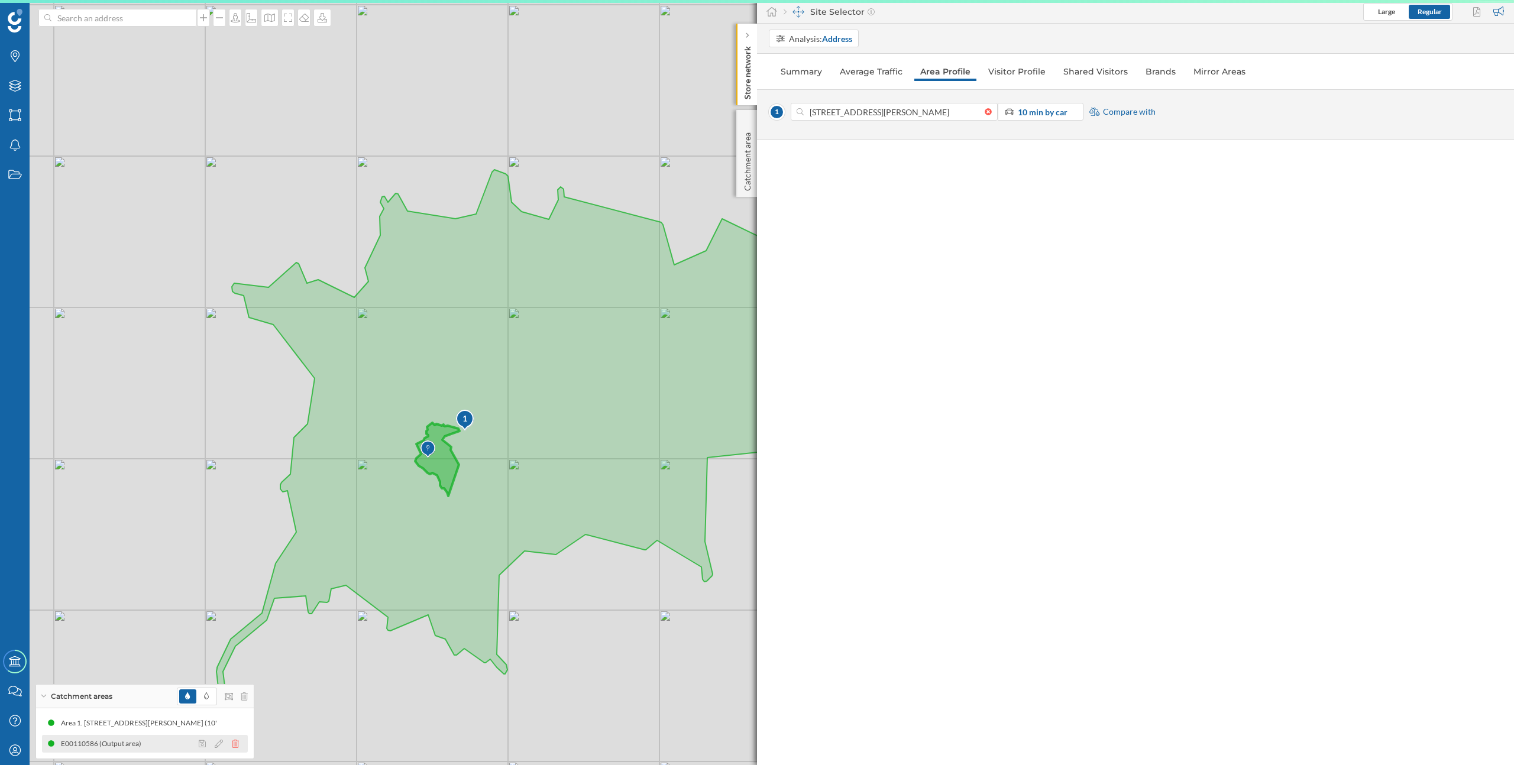
click at [238, 743] on icon at bounding box center [235, 744] width 7 height 8
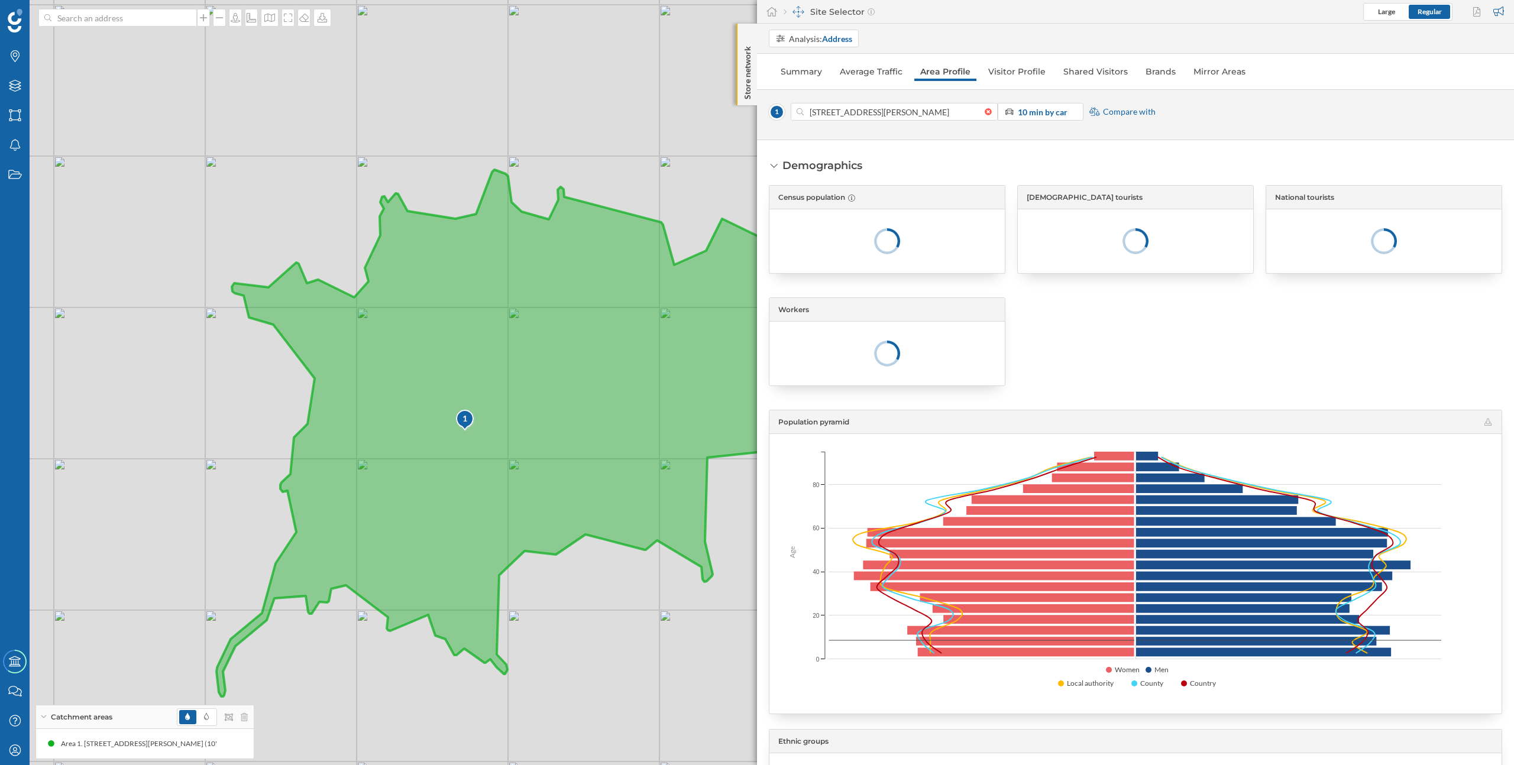
click at [400, 373] on icon at bounding box center [542, 433] width 653 height 527
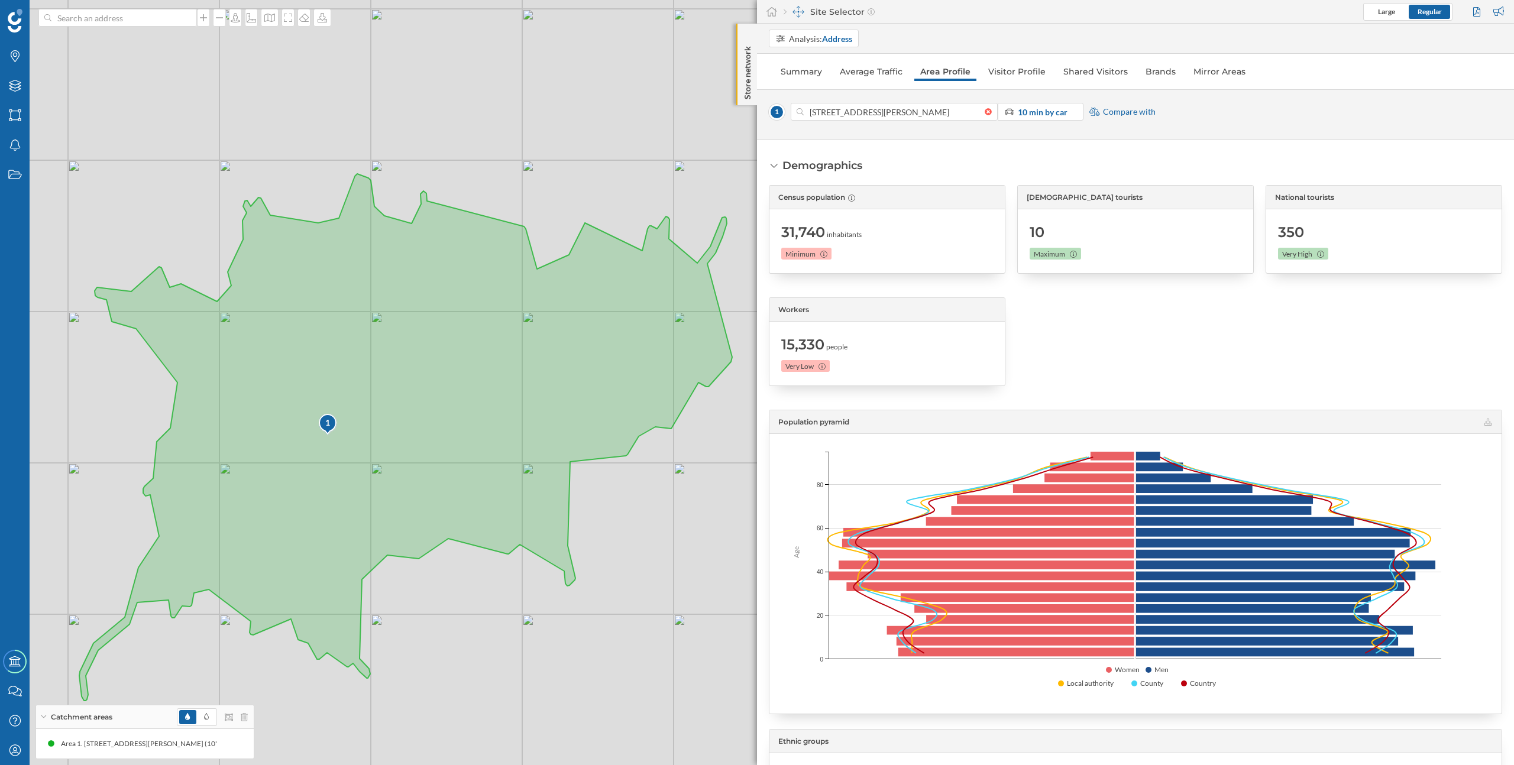
scroll to position [3, 0]
